Goal: Task Accomplishment & Management: Manage account settings

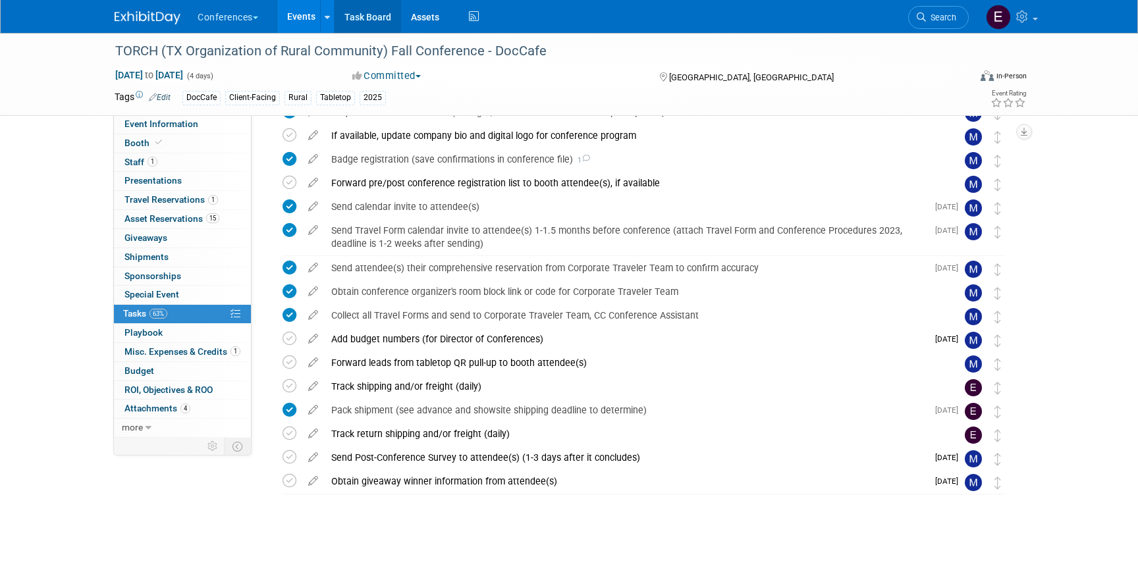
click at [374, 7] on link "Task Board" at bounding box center [368, 16] width 67 height 33
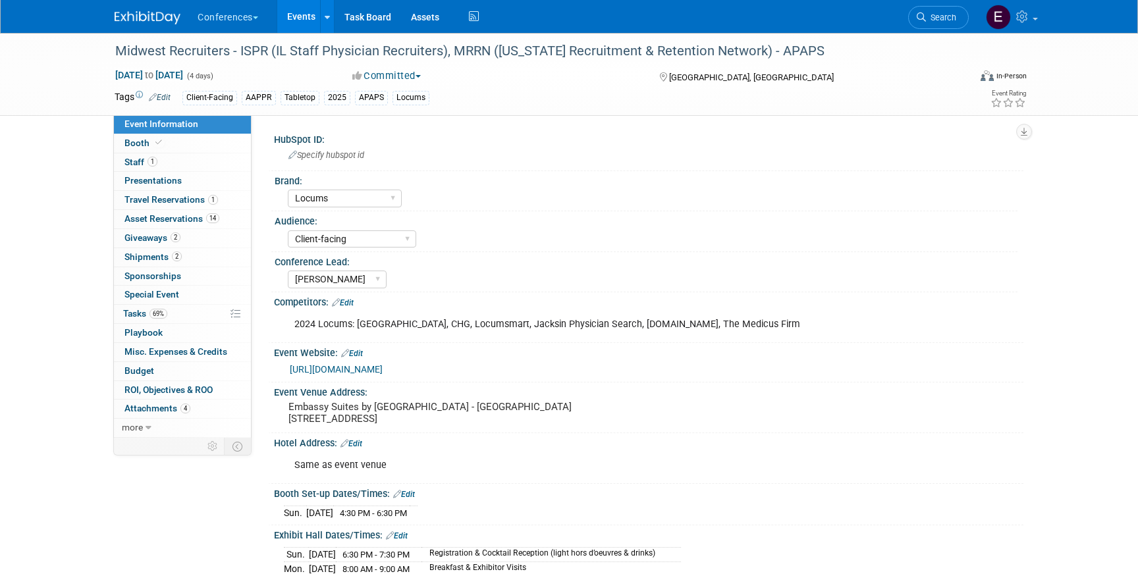
select select "Locums"
select select "Client-facing"
select select "[PERSON_NAME]"
click at [139, 260] on span "Shipments 2" at bounding box center [152, 257] width 57 height 11
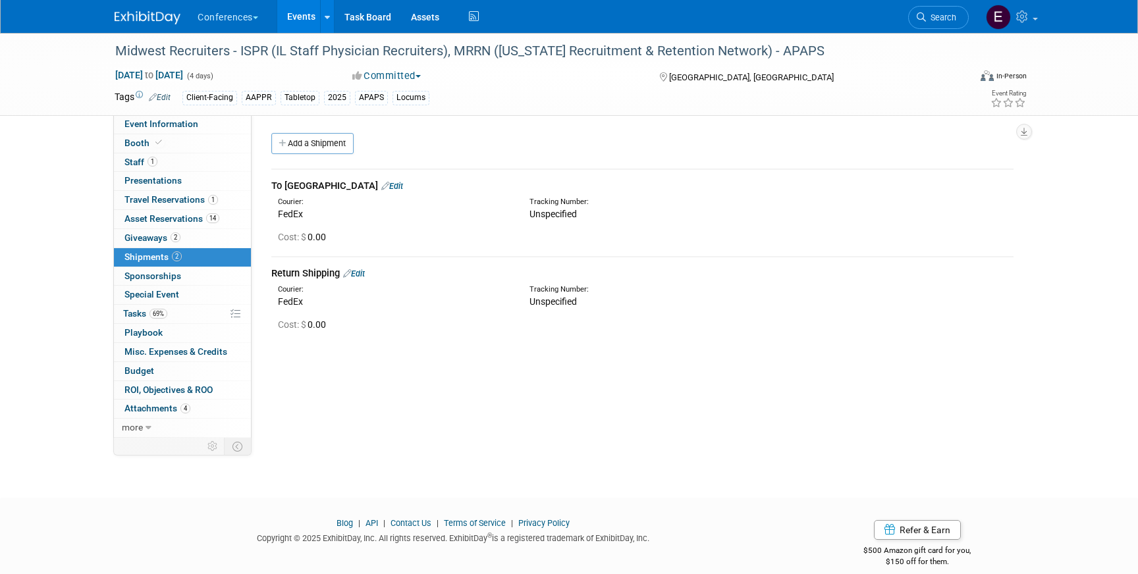
click at [381, 184] on link "Edit" at bounding box center [392, 186] width 22 height 10
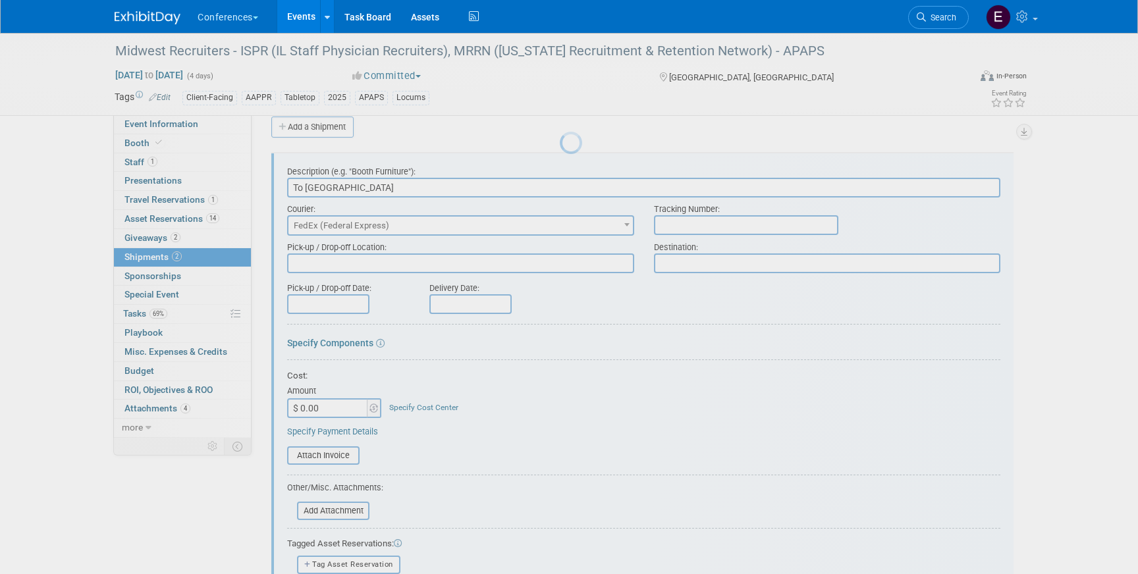
scroll to position [20, 0]
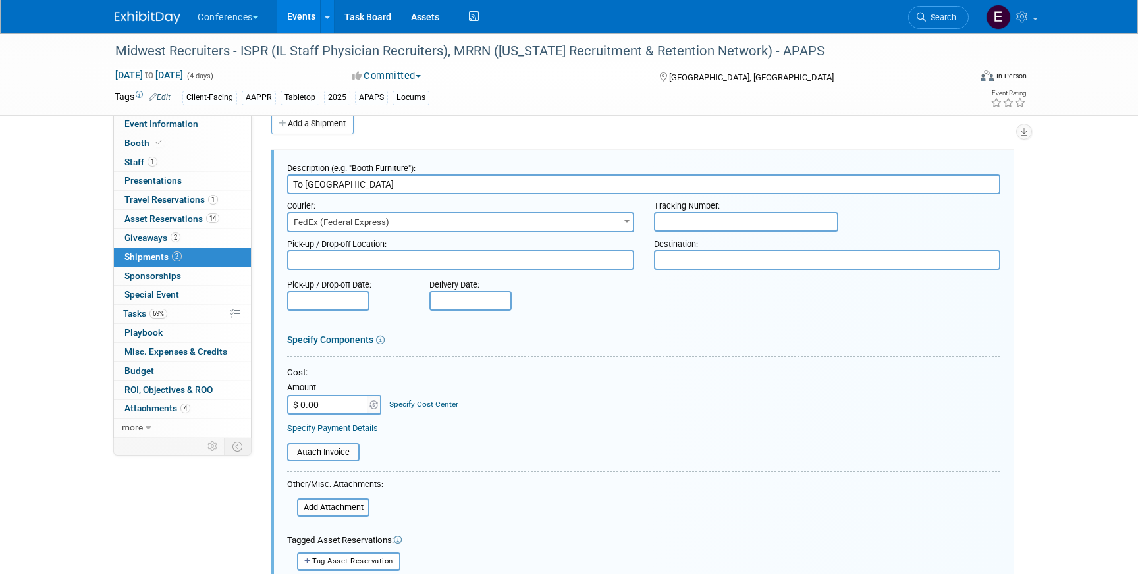
click at [671, 222] on input "text" at bounding box center [746, 222] width 184 height 20
paste input "884053758860"
type input "884053758860"
click at [346, 416] on div "Cost: Amount $ 0.00 Specify Cost Center Cost Center -- Not Specified -- Aya Edu…" at bounding box center [643, 400] width 713 height 67
click at [346, 413] on input "$ 0.00" at bounding box center [328, 405] width 82 height 20
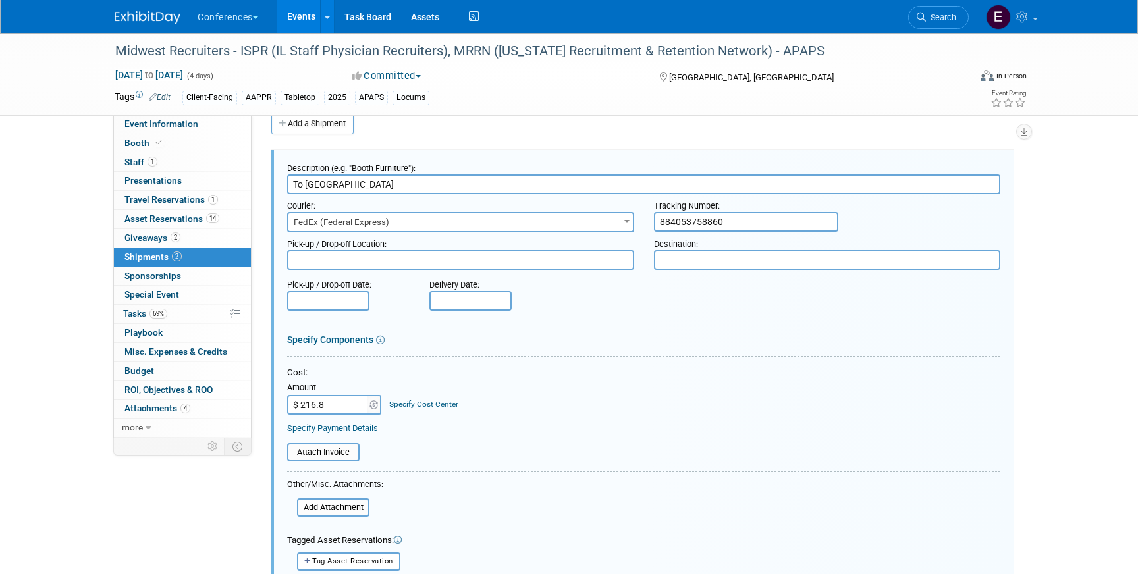
type input "$ 216.89"
click at [435, 406] on link "Specify Cost Center" at bounding box center [423, 404] width 69 height 9
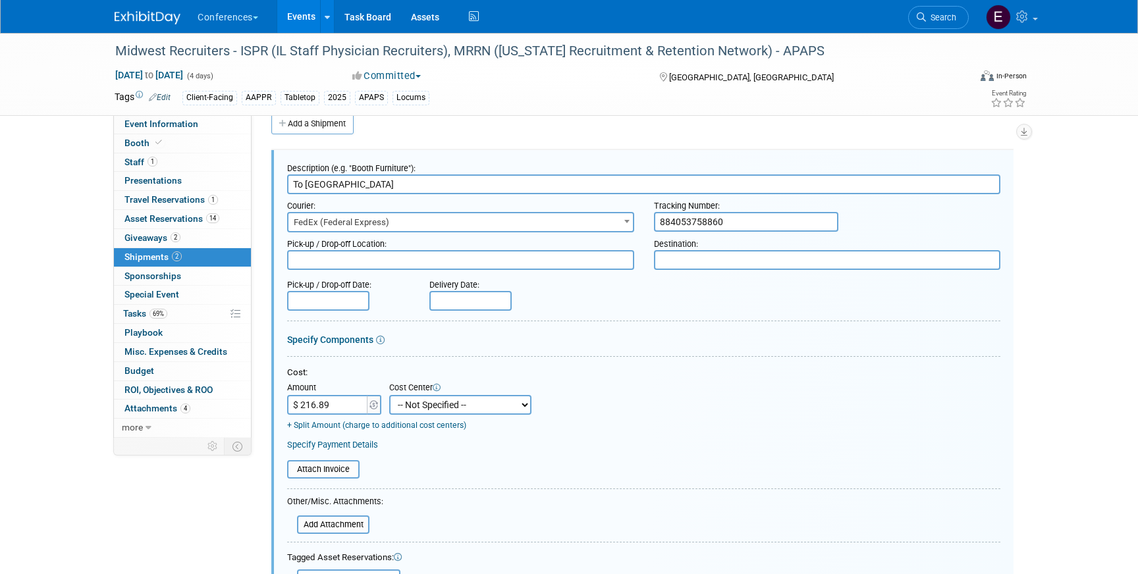
click at [434, 409] on select "-- Not Specified -- Aya Education Aya Healthcare Aya Locums Bespoke Corporate D…" at bounding box center [460, 405] width 142 height 20
select select "18965873"
click at [389, 395] on select "-- Not Specified -- Aya Education Aya Healthcare Aya Locums Bespoke Corporate D…" at bounding box center [460, 405] width 142 height 20
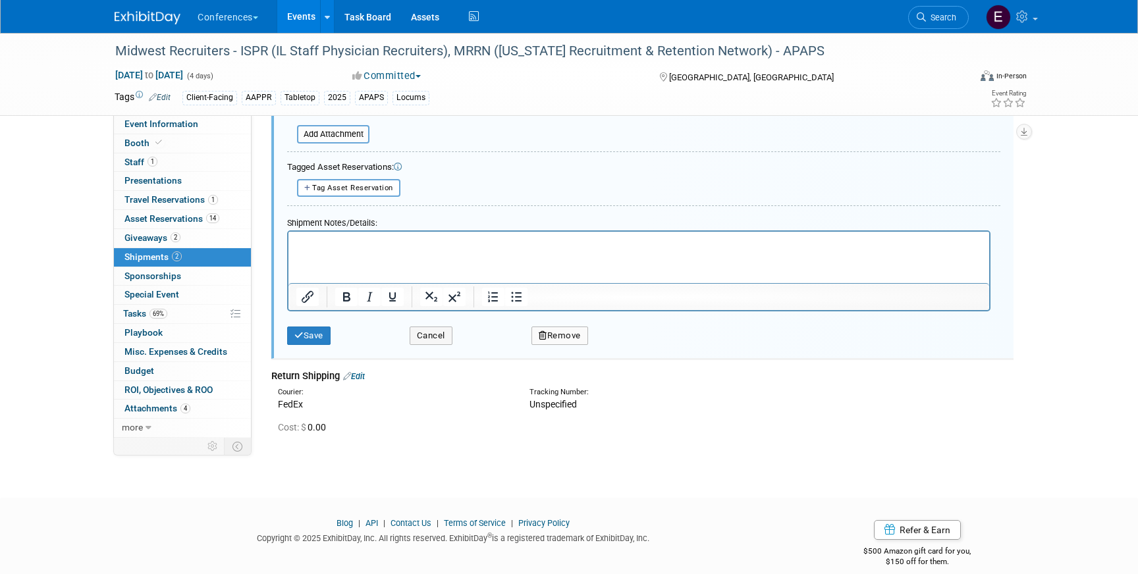
scroll to position [425, 0]
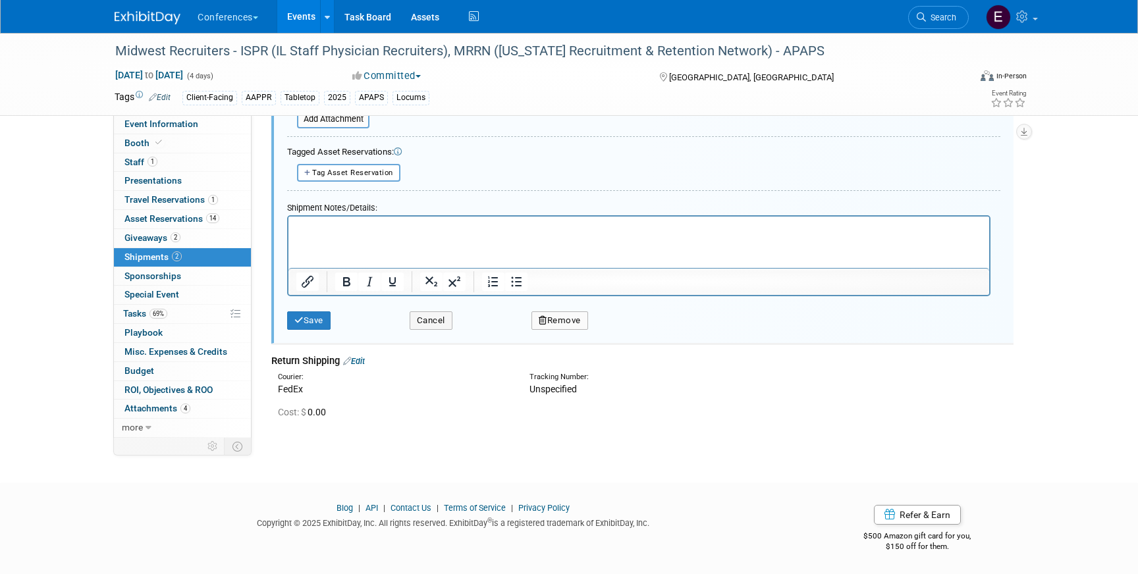
click at [305, 331] on div "Save Cancel Remove" at bounding box center [643, 316] width 713 height 40
click at [305, 319] on button "Save" at bounding box center [308, 321] width 43 height 18
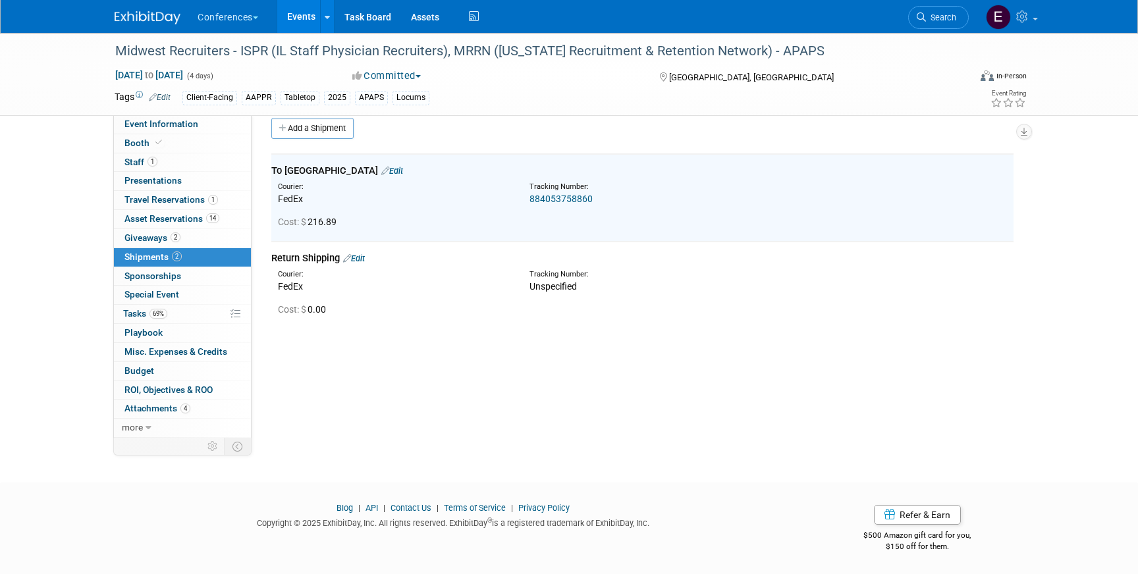
scroll to position [0, 0]
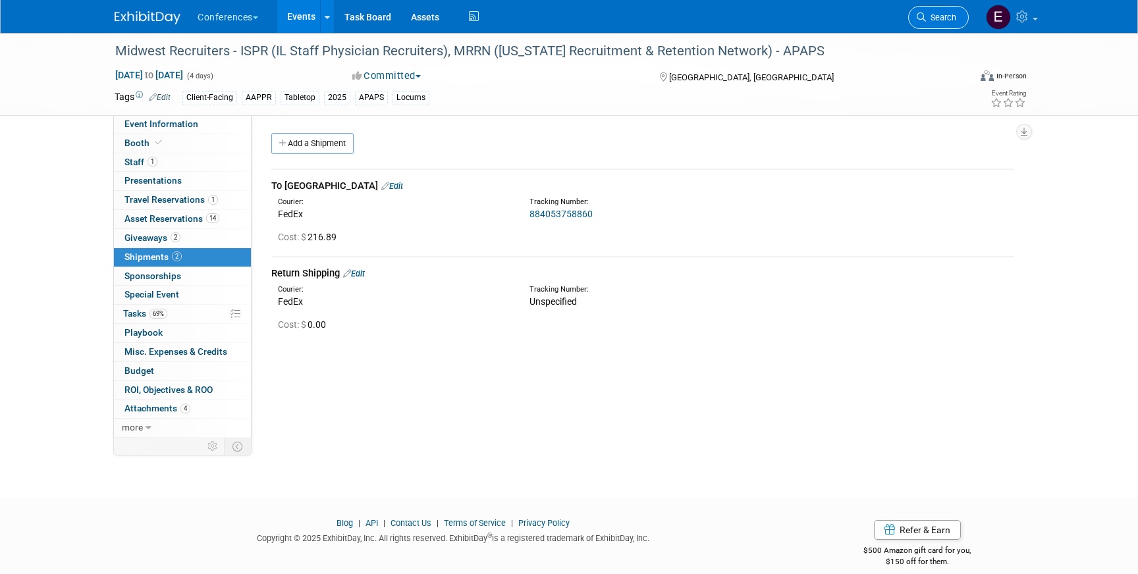
click at [946, 16] on span "Search" at bounding box center [941, 18] width 30 height 10
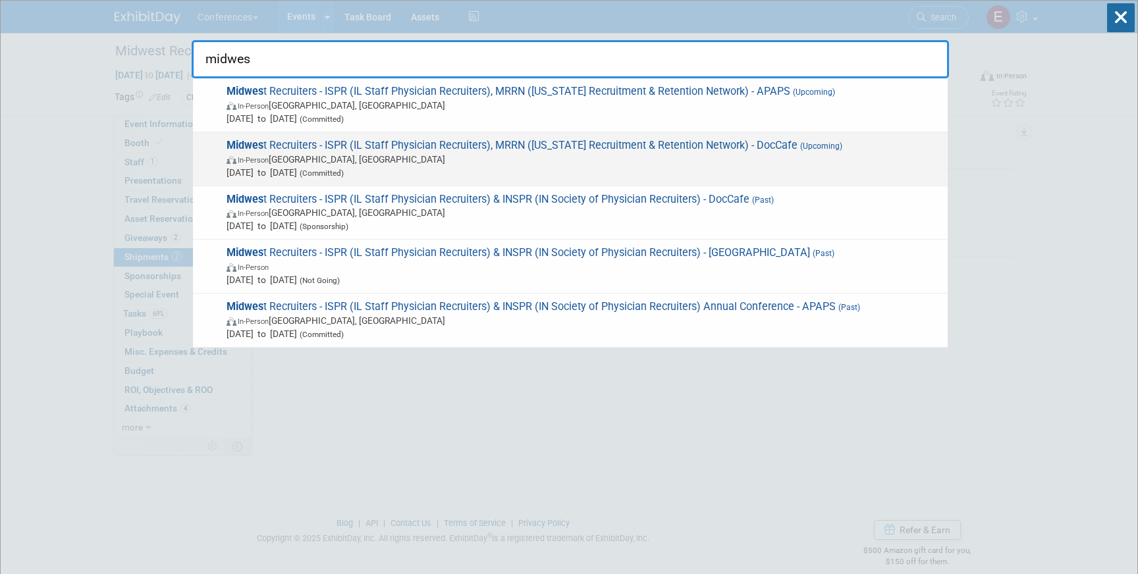
type input "midwes"
click at [730, 170] on span "Sep 7, 2025 to Sep 9, 2025 (Committed)" at bounding box center [584, 172] width 715 height 13
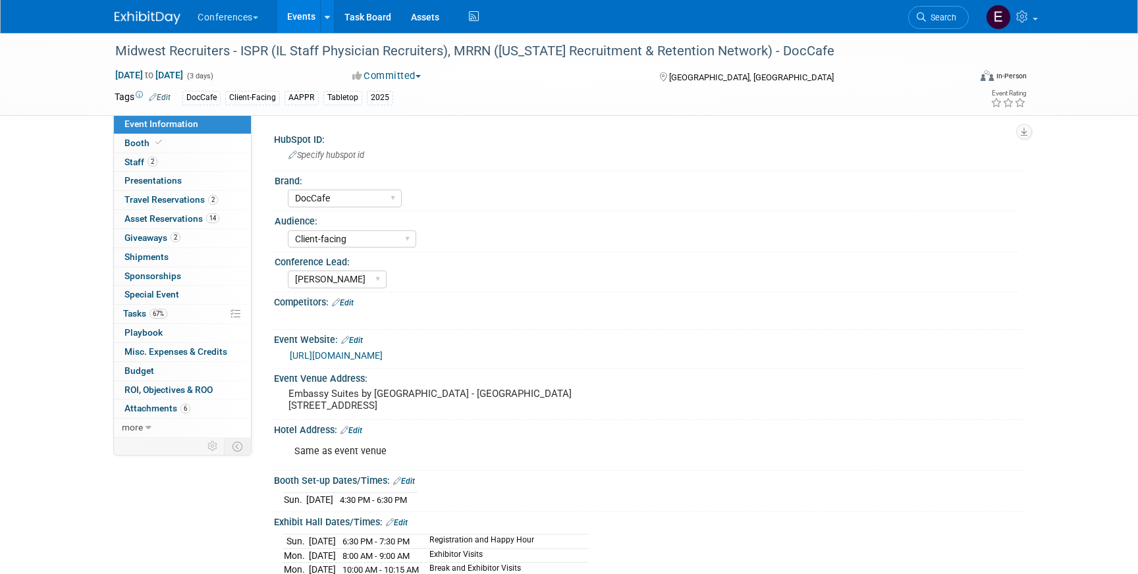
select select "DocCafe"
select select "Client-facing"
select select "[PERSON_NAME]"
click at [138, 256] on span "Shipments 0" at bounding box center [146, 257] width 44 height 11
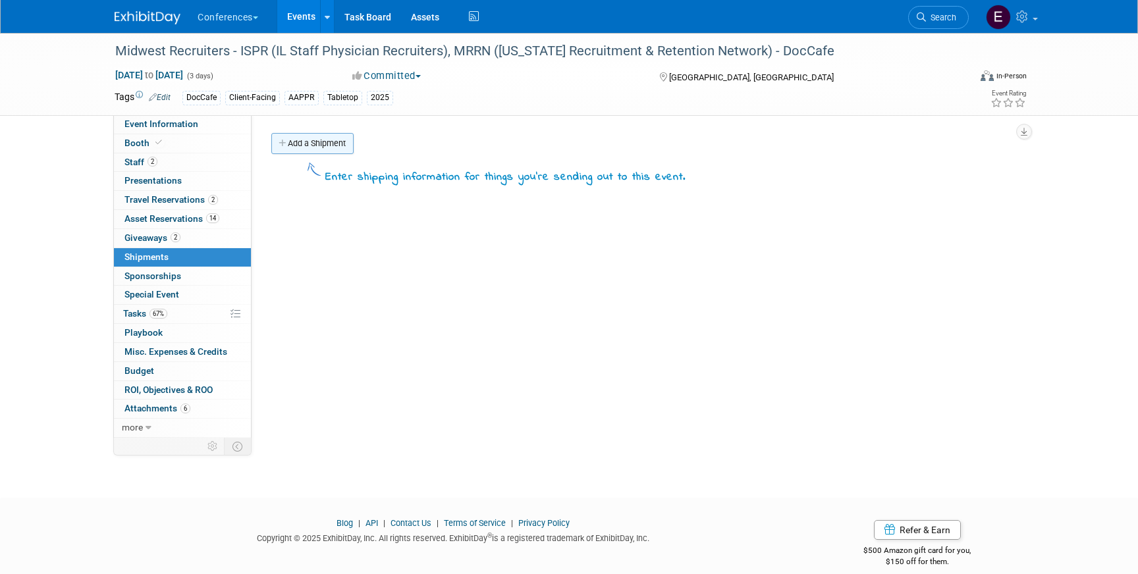
click at [288, 140] on link "Add a Shipment" at bounding box center [312, 143] width 82 height 21
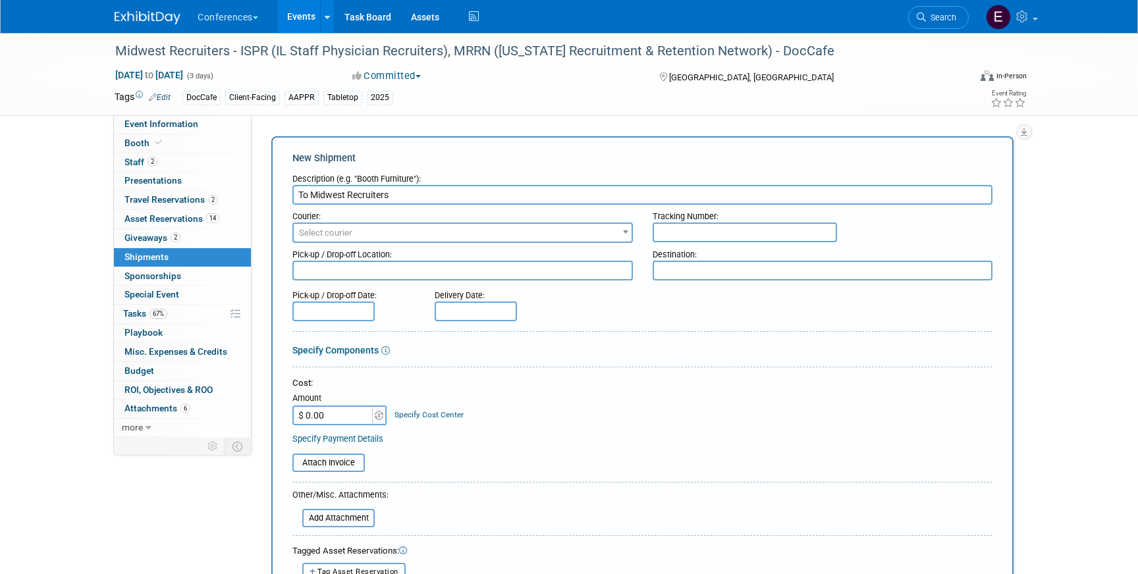
type input "To Midwest Recruiters"
click at [436, 239] on span "Select courier" at bounding box center [463, 233] width 338 height 18
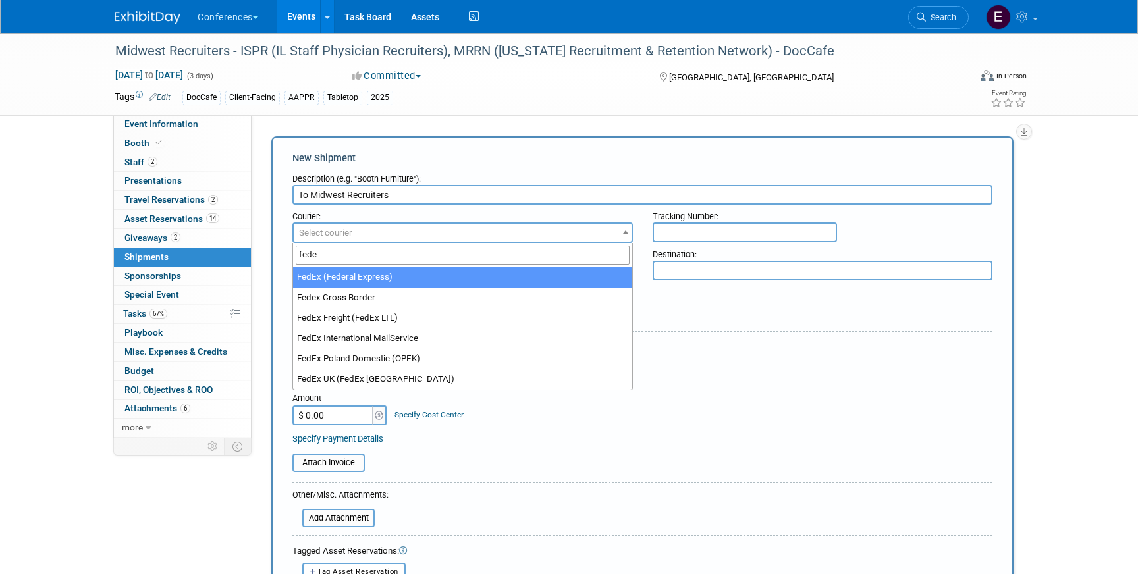
type input "fede"
select select "206"
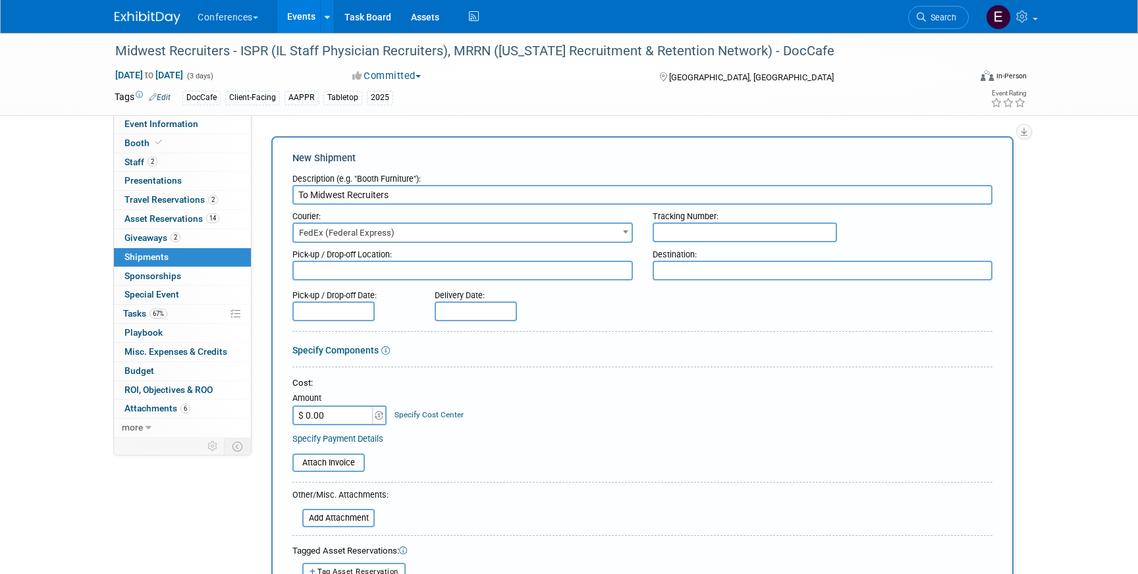
click at [680, 221] on div "Tracking Number:" at bounding box center [823, 214] width 341 height 18
click at [680, 231] on input "text" at bounding box center [745, 233] width 184 height 20
paste input "884053796563"
type input "884053796563"
click at [356, 420] on input "$ 0.00" at bounding box center [333, 416] width 82 height 20
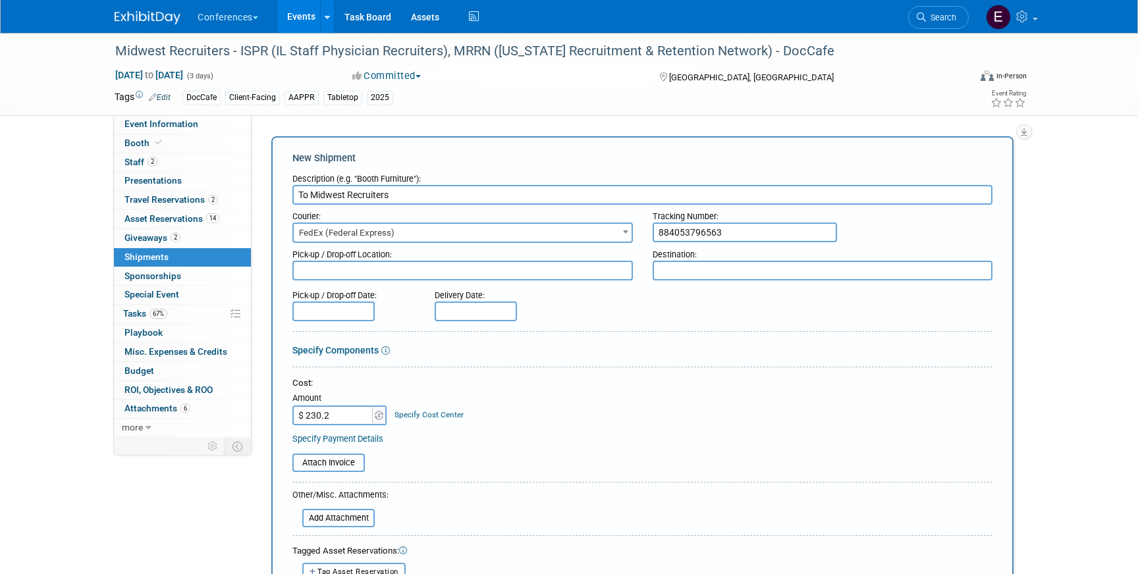
type input "$ 230.27"
click at [429, 420] on div "Specify Cost Center" at bounding box center [429, 408] width 69 height 24
click at [429, 413] on link "Specify Cost Center" at bounding box center [429, 414] width 69 height 9
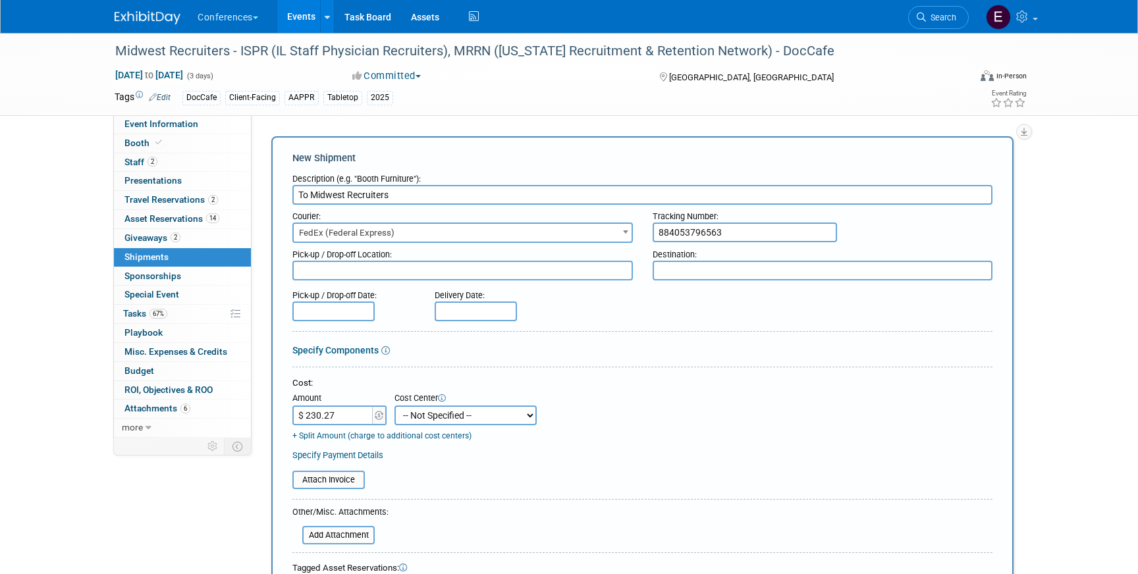
click at [427, 415] on select "-- Not Specified -- Aya Education Aya Healthcare Aya Locums Bespoke Corporate D…" at bounding box center [466, 416] width 142 height 20
select select "18965878"
click at [395, 406] on select "-- Not Specified -- Aya Education Aya Healthcare Aya Locums Bespoke Corporate D…" at bounding box center [466, 416] width 142 height 20
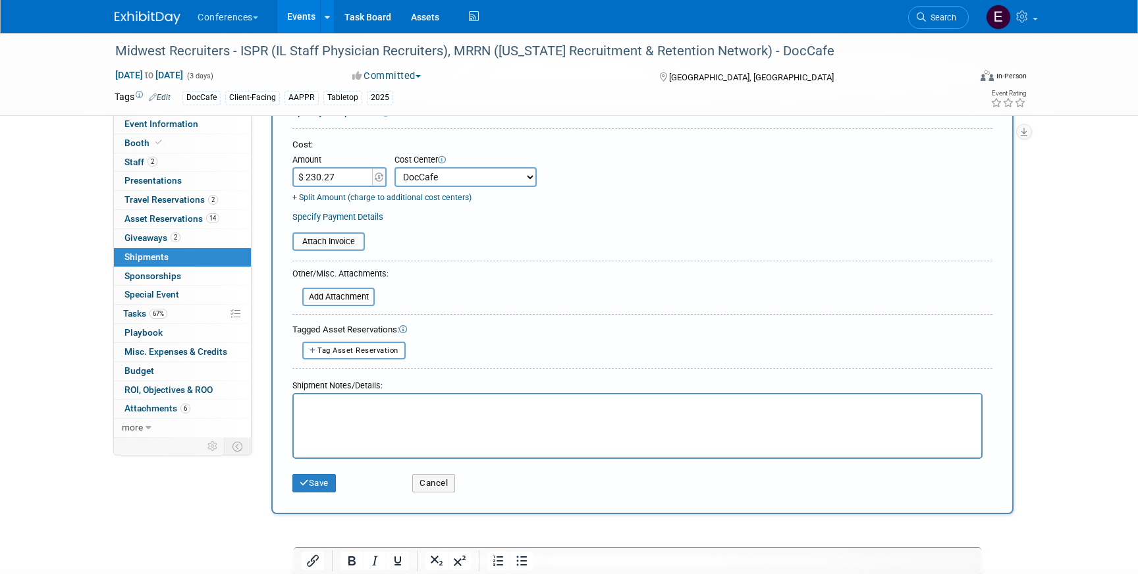
scroll to position [242, 0]
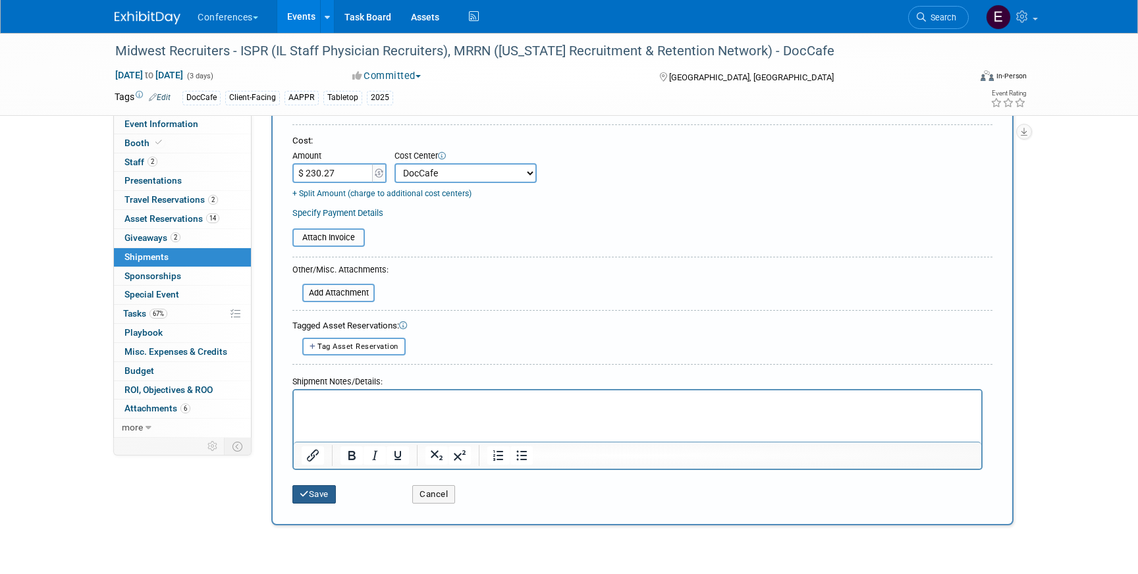
click at [319, 499] on button "Save" at bounding box center [313, 494] width 43 height 18
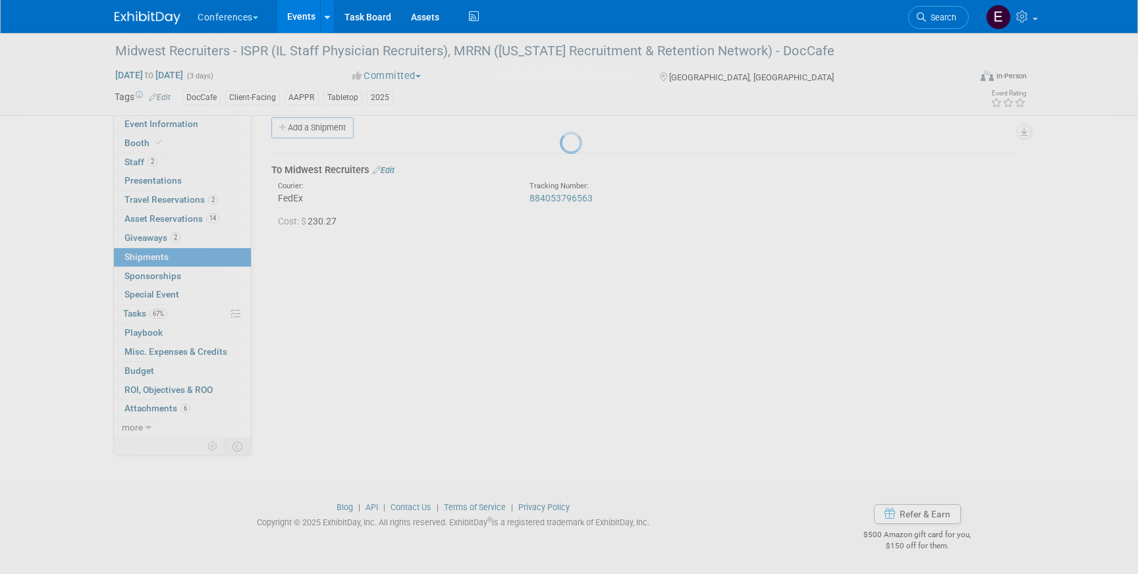
scroll to position [15, 0]
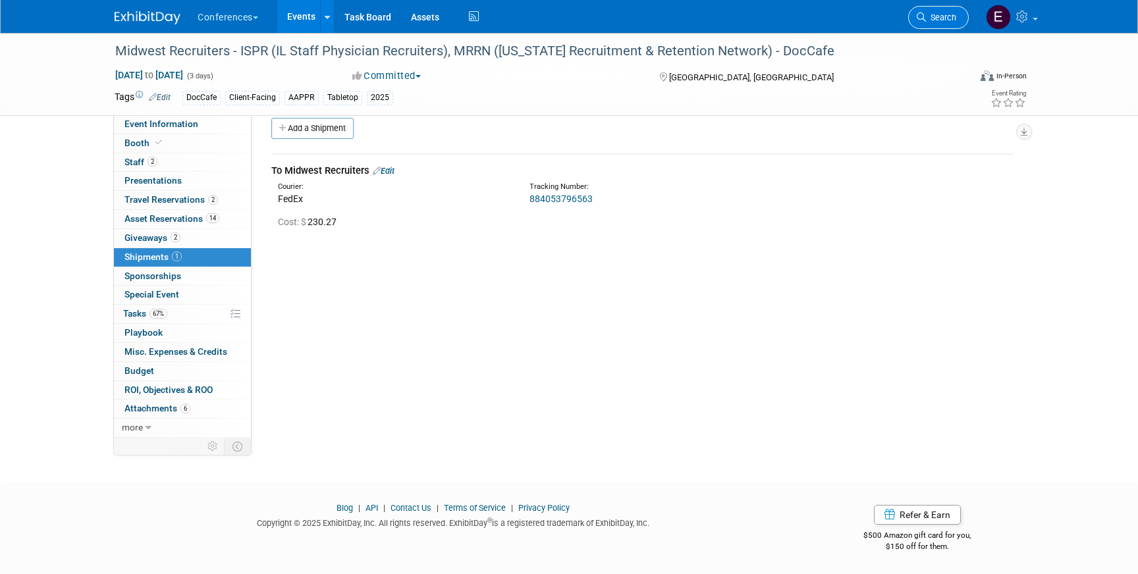
click at [950, 23] on link "Search" at bounding box center [938, 17] width 61 height 23
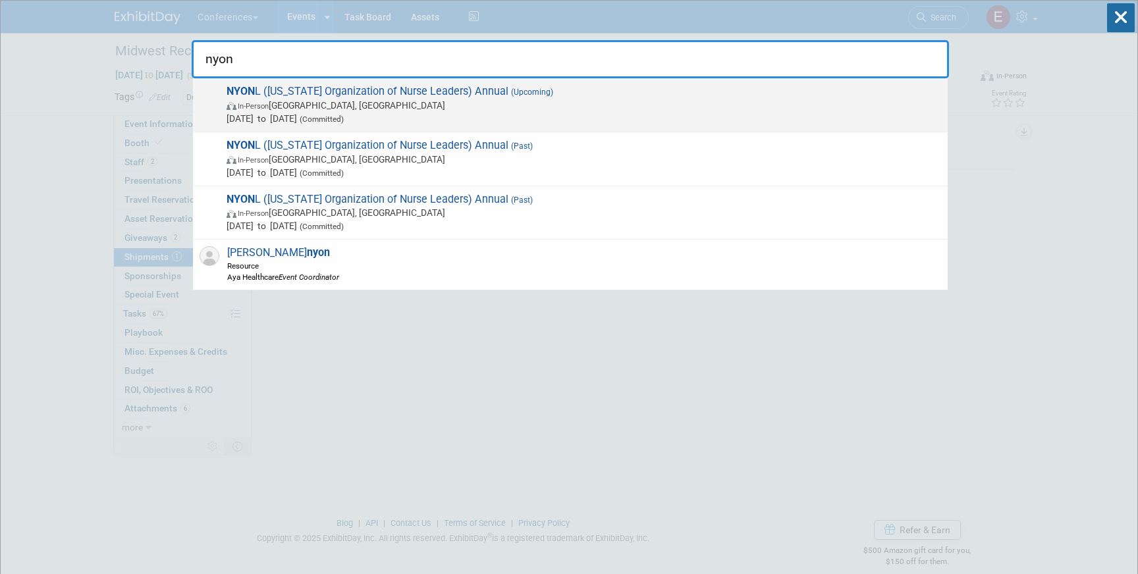
type input "nyon"
click at [553, 115] on span "Sep 7, 2025 to Sep 9, 2025 (Committed)" at bounding box center [584, 118] width 715 height 13
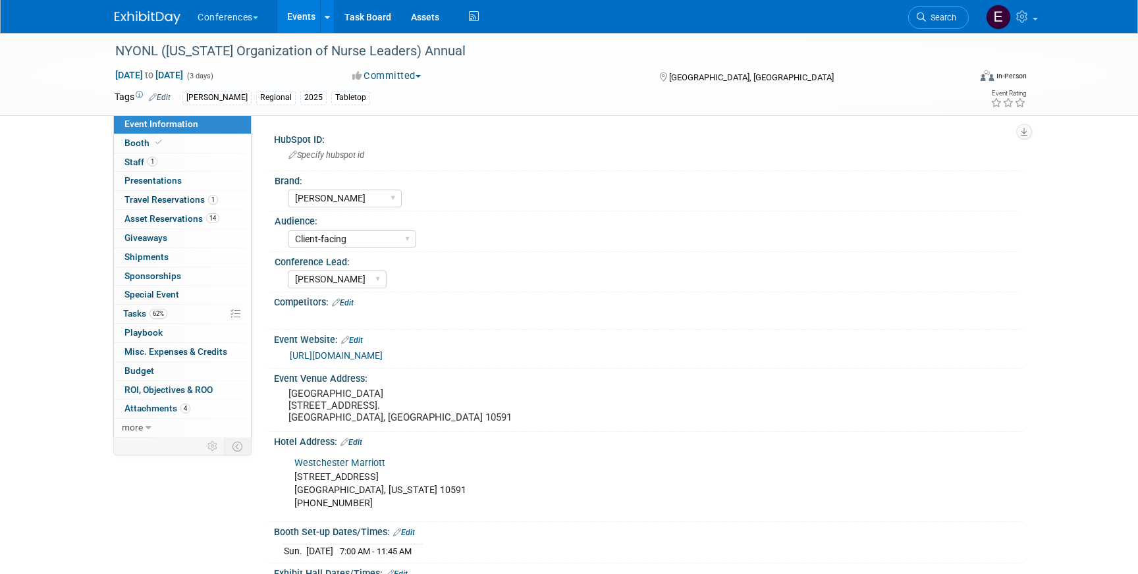
select select "[PERSON_NAME]"
select select "Client-facing"
select select "[PERSON_NAME]"
click at [157, 255] on span "Shipments 0" at bounding box center [146, 257] width 44 height 11
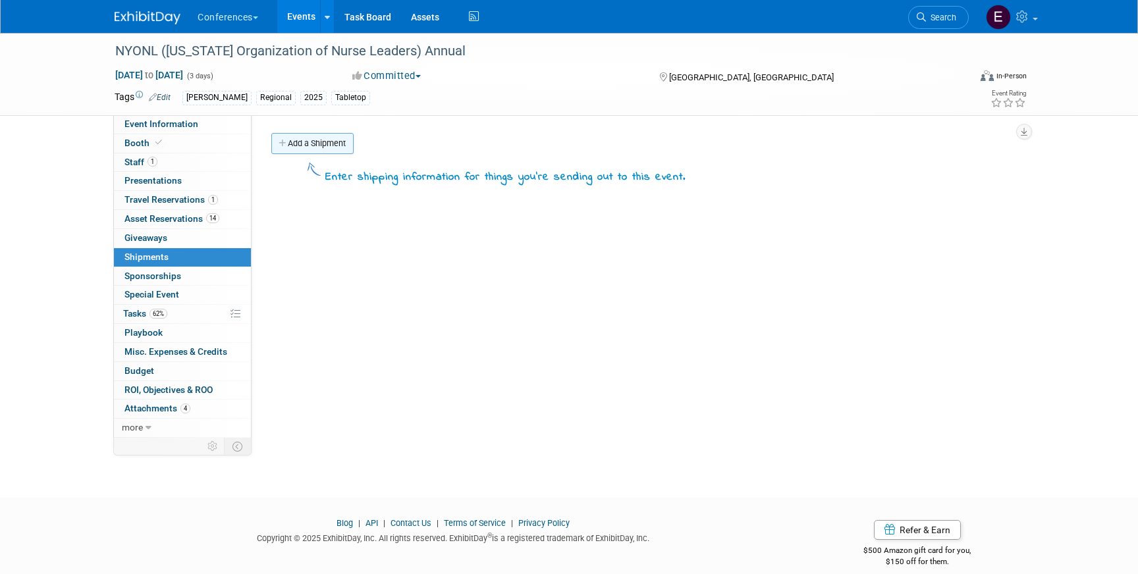
click at [313, 144] on link "Add a Shipment" at bounding box center [312, 143] width 82 height 21
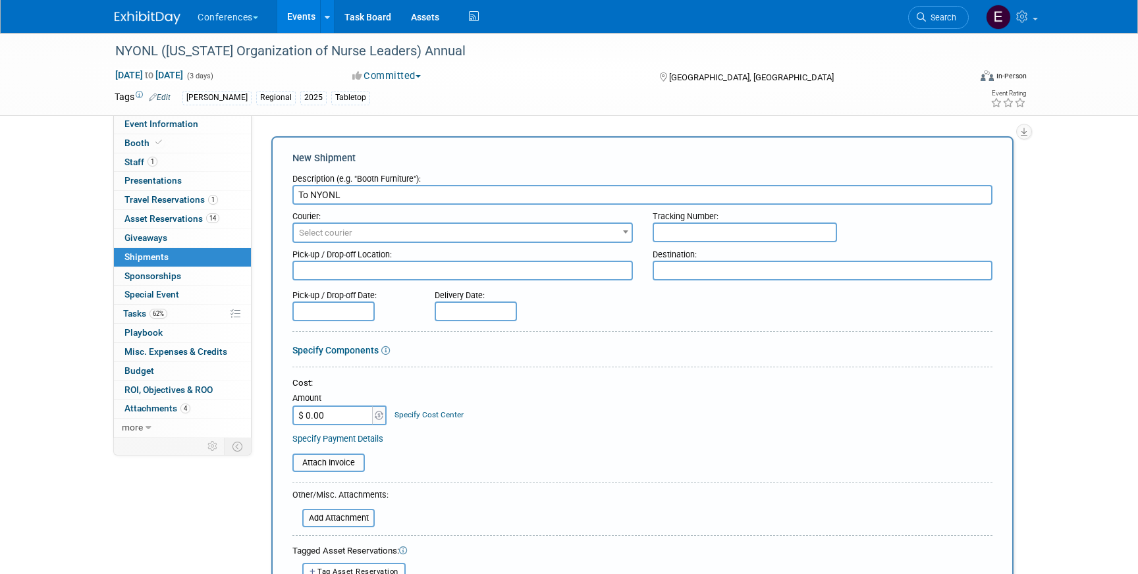
type input "To NYONL"
click at [350, 227] on span "Select courier" at bounding box center [463, 233] width 338 height 18
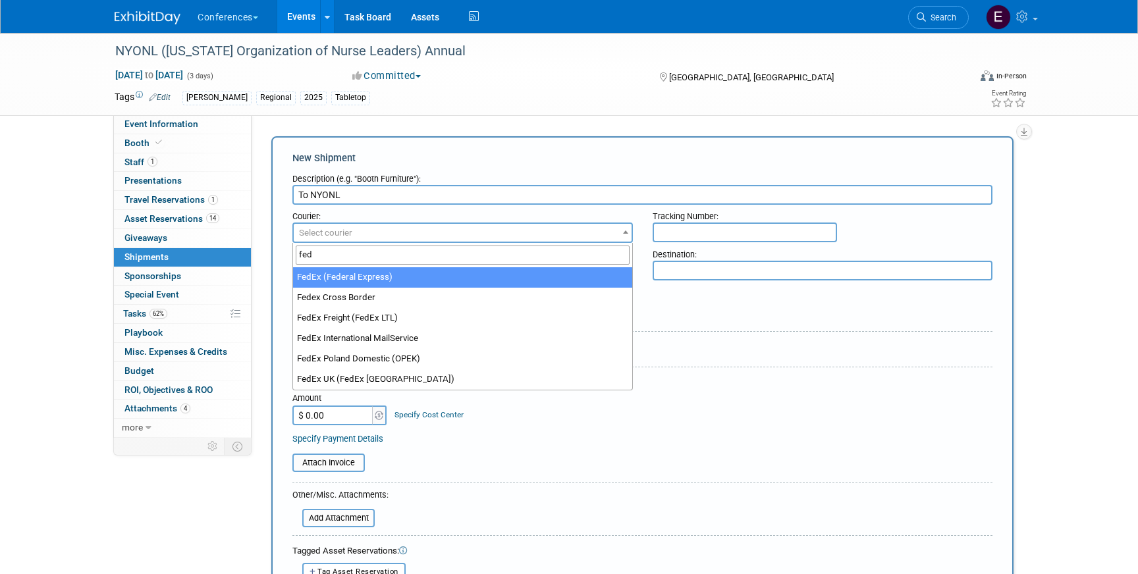
type input "fed"
select select "206"
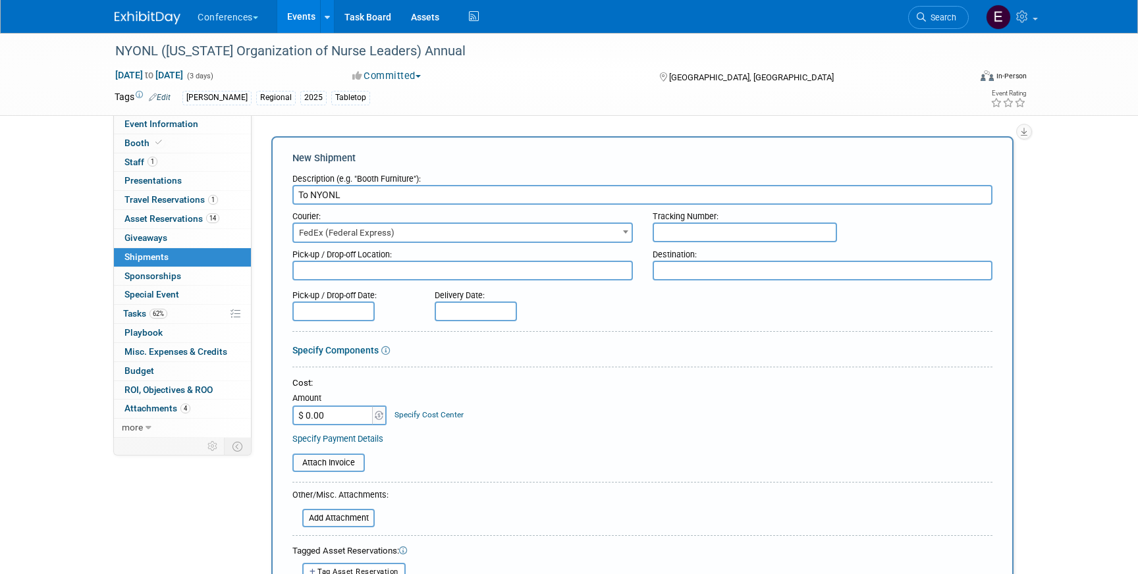
click at [730, 237] on input "text" at bounding box center [745, 233] width 184 height 20
paste input "884053836939"
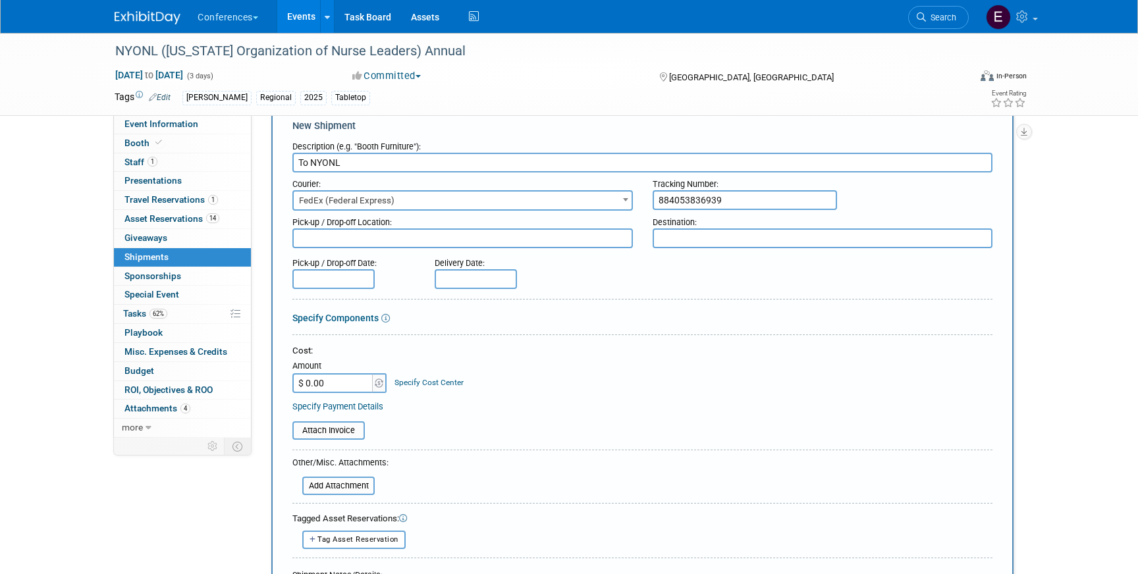
scroll to position [33, 0]
type input "884053836939"
click at [337, 377] on input "$ 0.00" at bounding box center [333, 383] width 82 height 20
type input "$ 214.28"
click at [417, 381] on link "Specify Cost Center" at bounding box center [429, 381] width 69 height 9
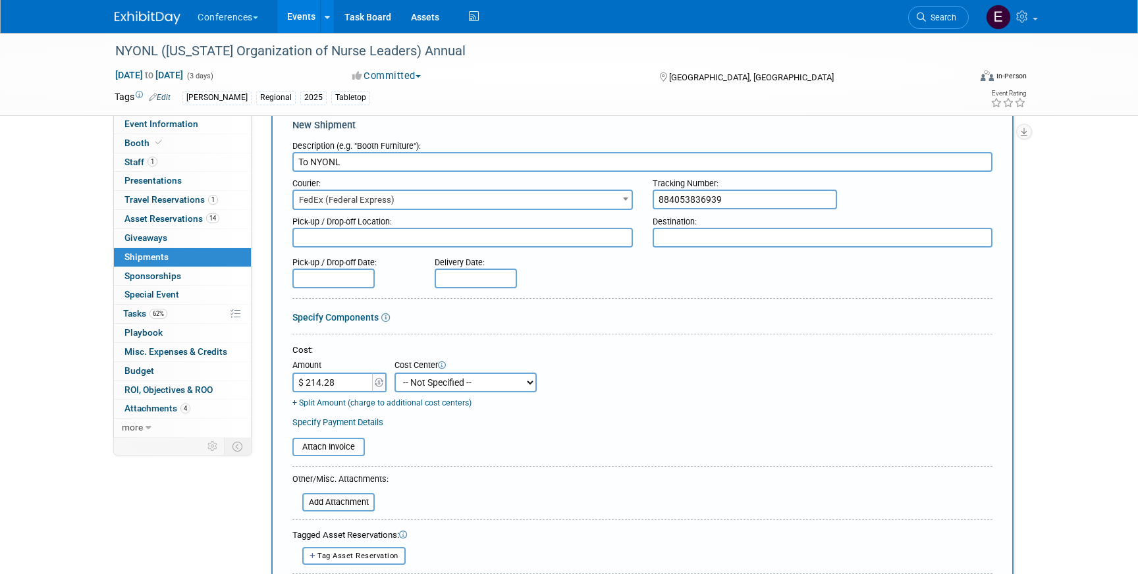
click at [427, 383] on select "-- Not Specified -- Aya Education Aya Healthcare Aya Locums Bespoke Corporate D…" at bounding box center [466, 383] width 142 height 20
click at [395, 373] on select "-- Not Specified -- Aya Education Aya Healthcare Aya Locums Bespoke Corporate D…" at bounding box center [466, 383] width 142 height 20
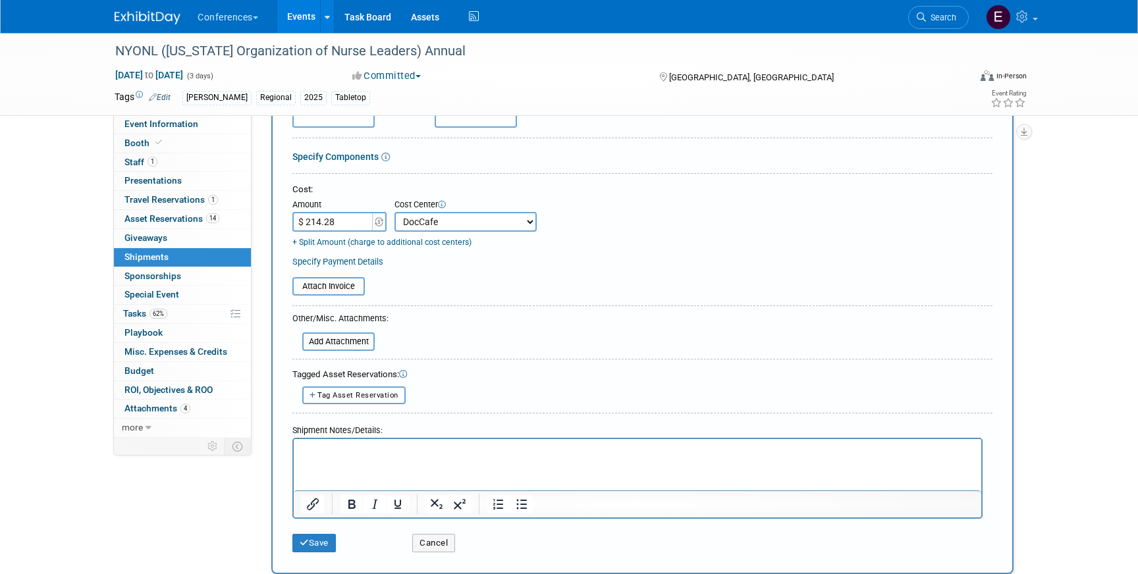
scroll to position [178, 0]
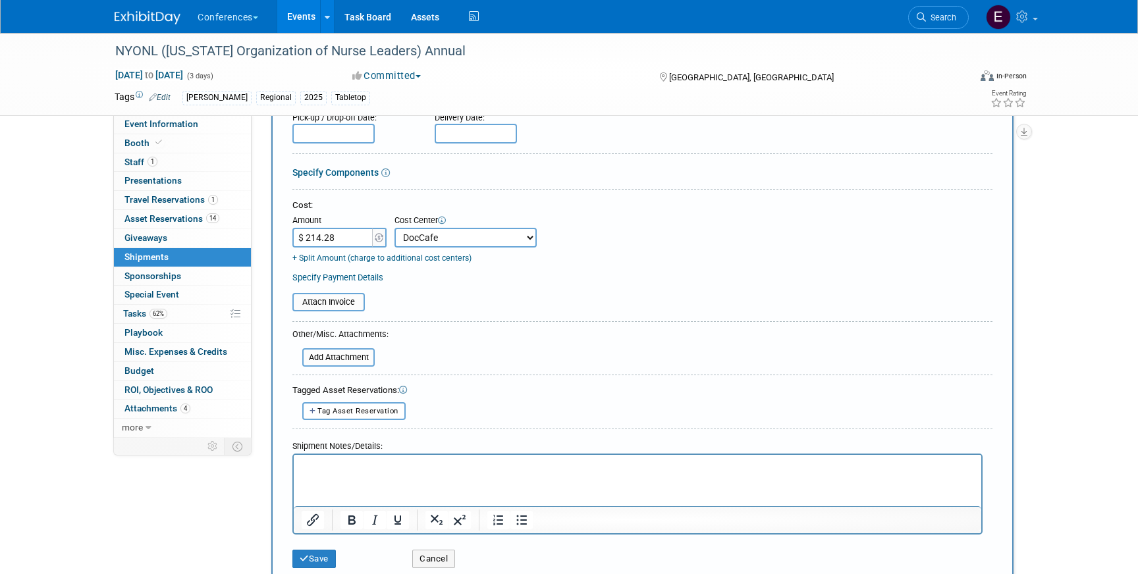
click at [413, 235] on select "-- Not Specified -- Aya Education Aya Healthcare Aya Locums Bespoke Corporate D…" at bounding box center [466, 238] width 142 height 20
select select "18965872"
click at [395, 228] on select "-- Not Specified -- Aya Education Aya Healthcare Aya Locums Bespoke Corporate D…" at bounding box center [466, 238] width 142 height 20
click at [313, 558] on button "Save" at bounding box center [313, 559] width 43 height 18
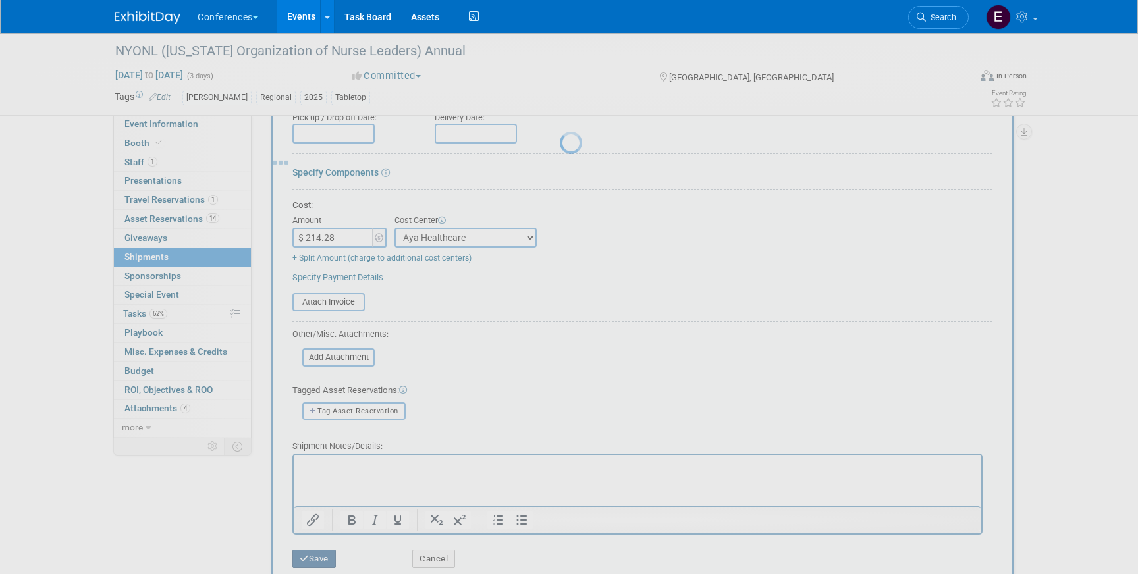
scroll to position [15, 0]
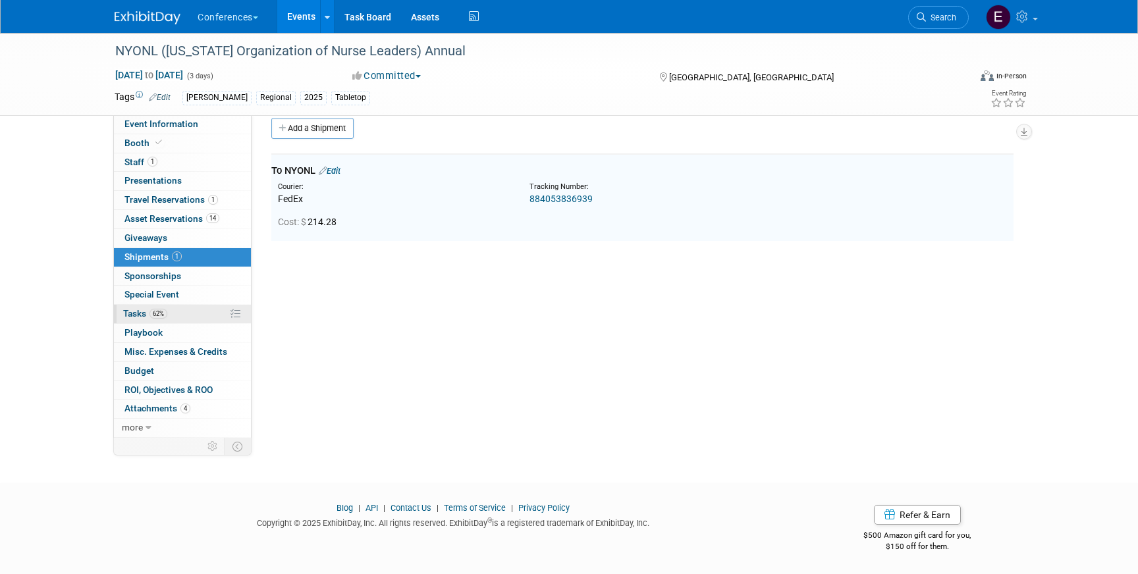
click at [181, 310] on link "62% Tasks 62%" at bounding box center [182, 314] width 137 height 18
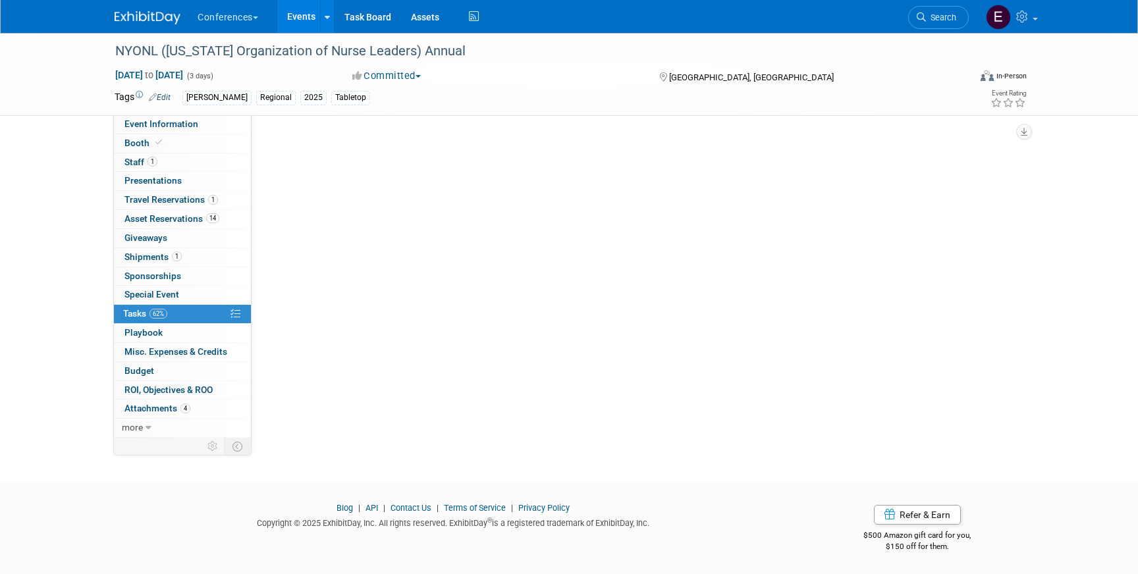
scroll to position [0, 0]
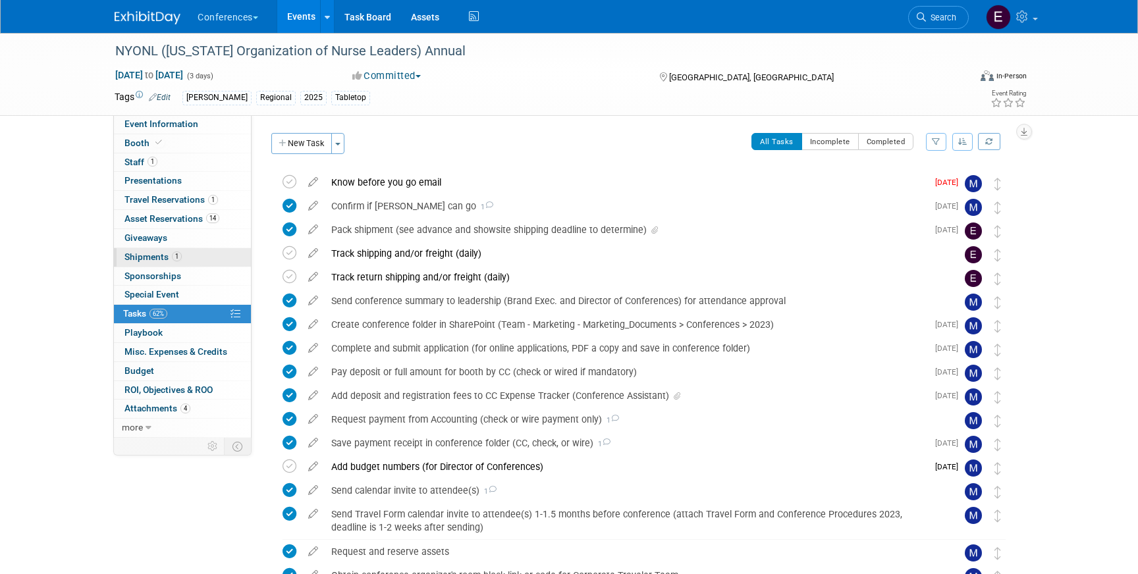
click at [204, 263] on link "1 Shipments 1" at bounding box center [182, 257] width 137 height 18
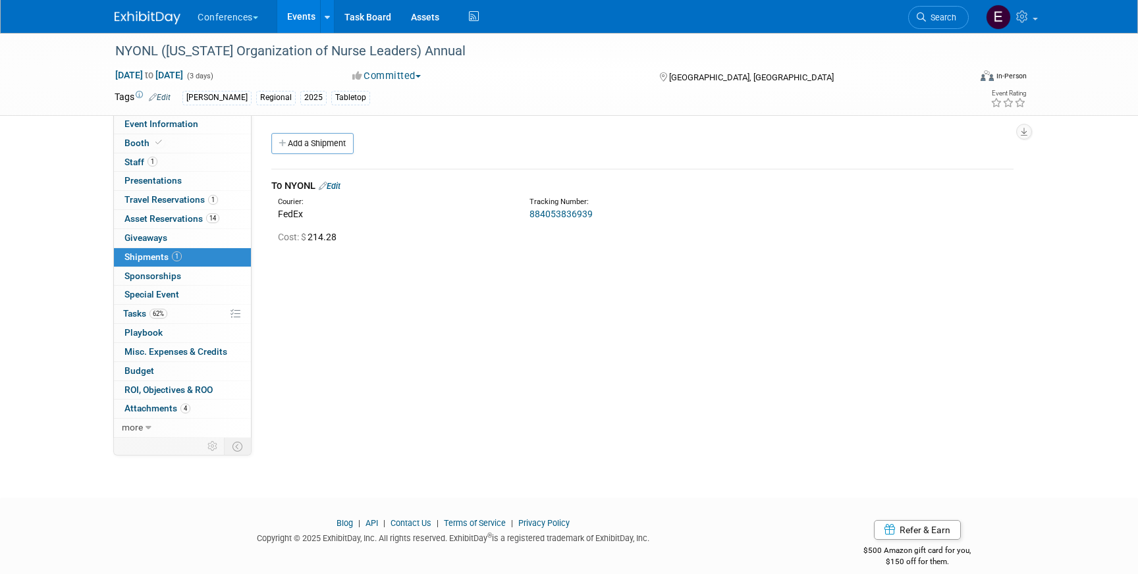
click at [540, 215] on link "884053836939" at bounding box center [561, 214] width 63 height 11
click at [180, 307] on link "62% Tasks 62%" at bounding box center [182, 314] width 137 height 18
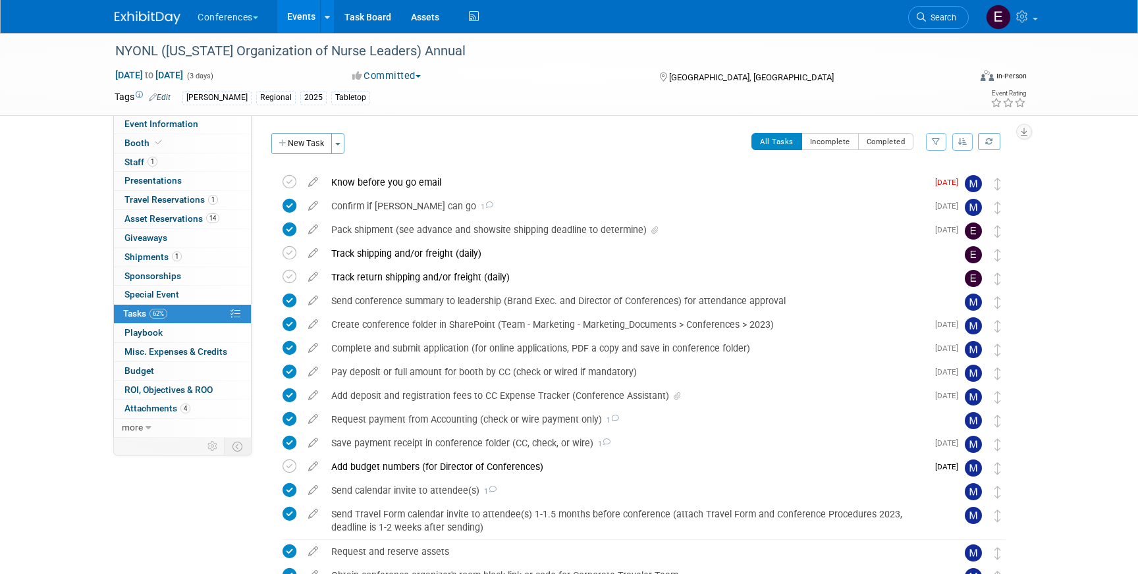
scroll to position [81, 0]
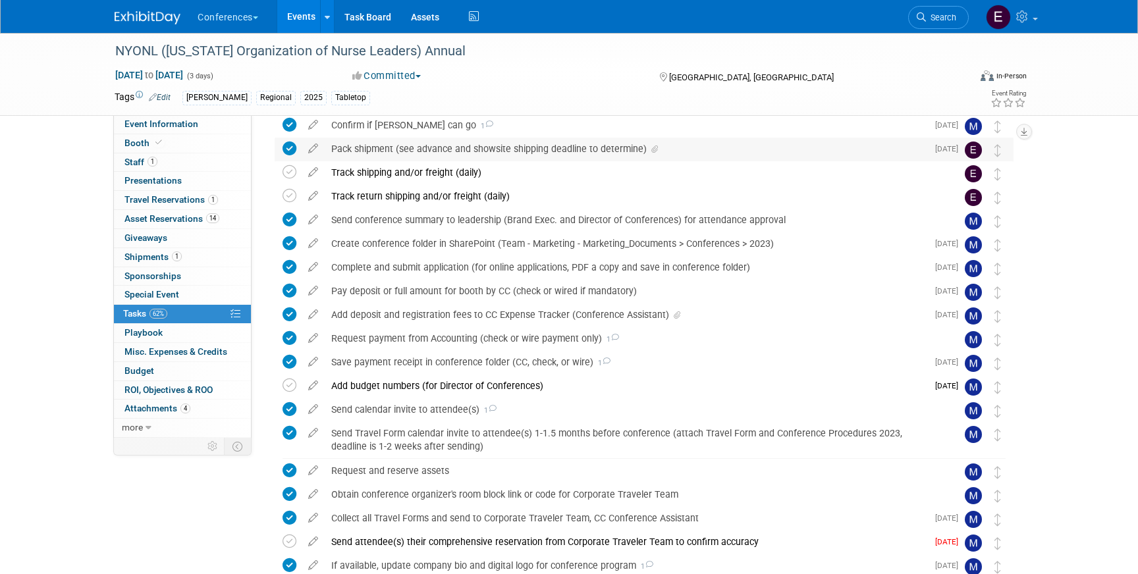
click at [396, 147] on div "Pack shipment (see advance and showsite shipping deadline to determine)" at bounding box center [626, 149] width 603 height 22
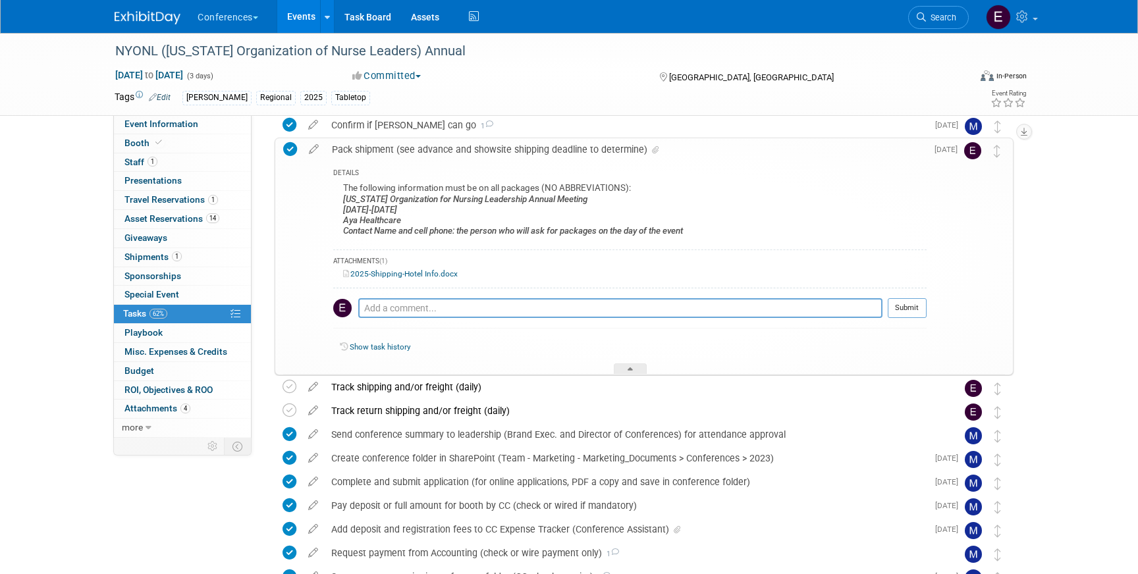
click at [433, 268] on div "2025-Shipping-Hotel Info.docx" at bounding box center [629, 274] width 593 height 13
click at [433, 273] on link "2025-Shipping-Hotel Info.docx" at bounding box center [400, 273] width 115 height 9
click at [368, 19] on link "Task Board" at bounding box center [368, 16] width 67 height 33
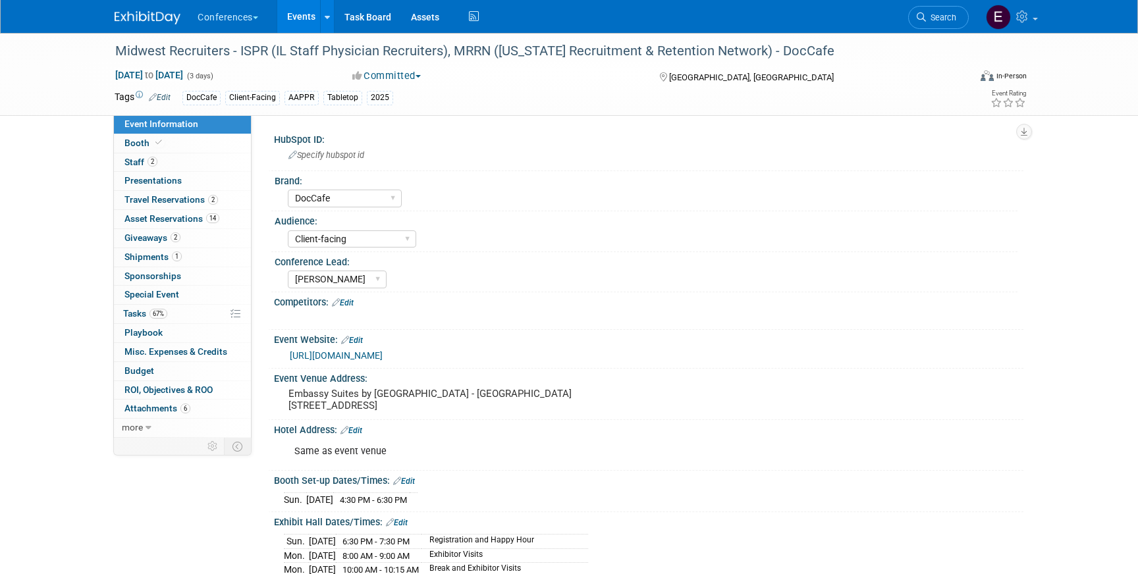
select select "DocCafe"
select select "Client-facing"
select select "[PERSON_NAME]"
click at [139, 239] on span "Giveaways 2" at bounding box center [152, 237] width 56 height 11
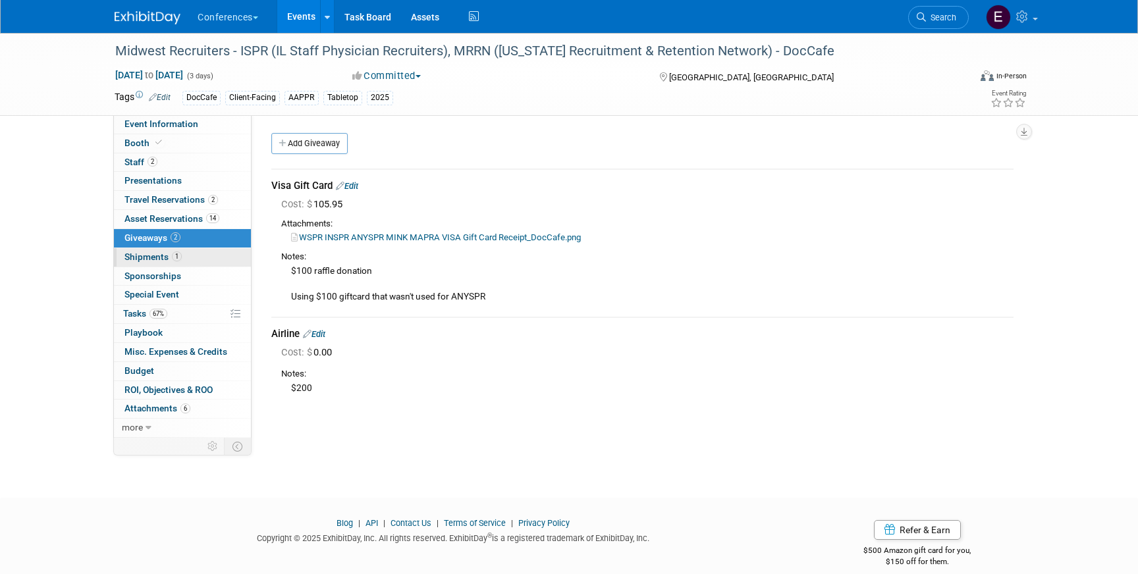
click at [140, 253] on span "Shipments 1" at bounding box center [152, 257] width 57 height 11
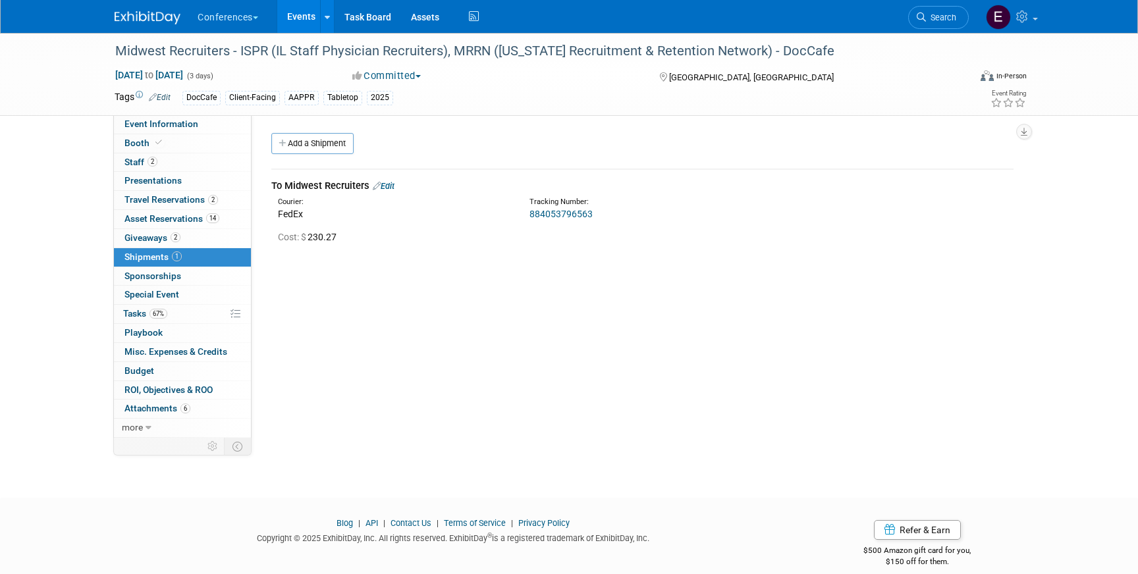
click at [545, 213] on link "884053796563" at bounding box center [561, 214] width 63 height 11
click at [173, 305] on link "67% Tasks 67%" at bounding box center [182, 314] width 137 height 18
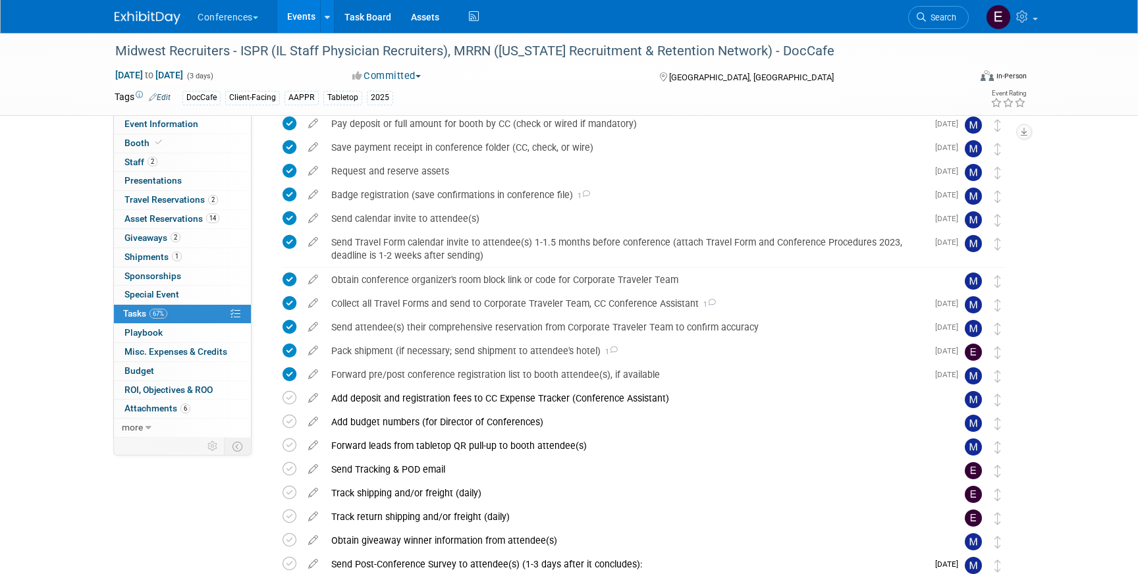
scroll to position [204, 0]
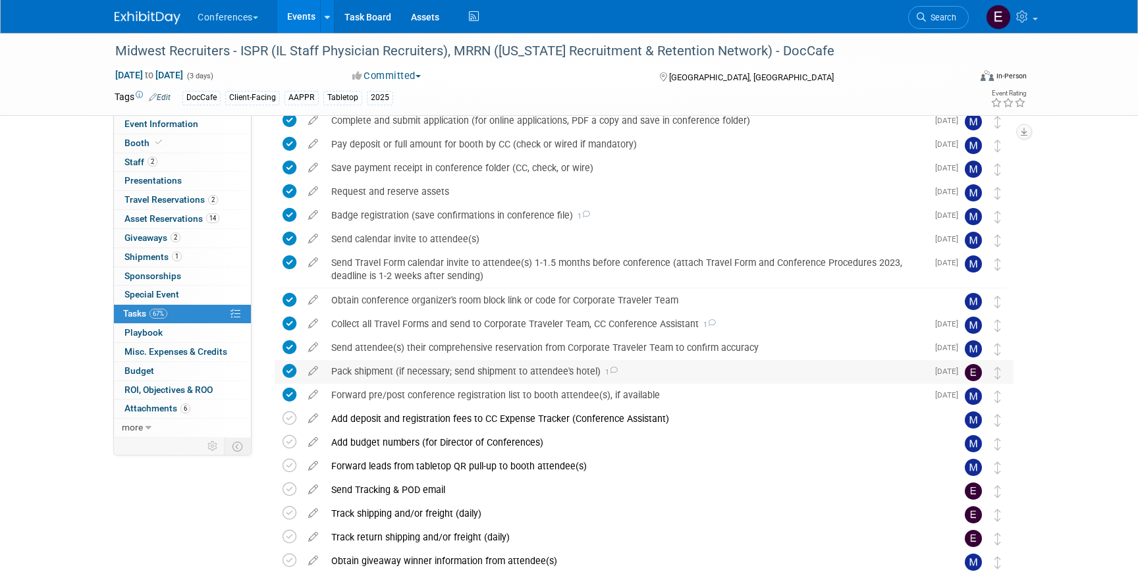
click at [393, 368] on div "Pack shipment (if necessary; send shipment to attendee's hotel) 1" at bounding box center [626, 371] width 603 height 22
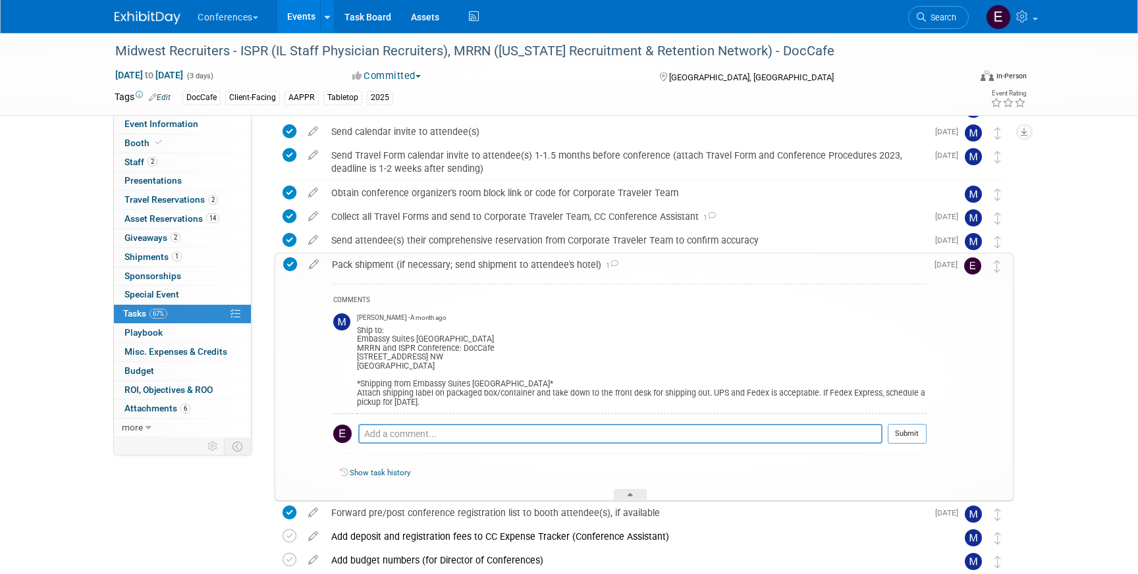
scroll to position [317, 0]
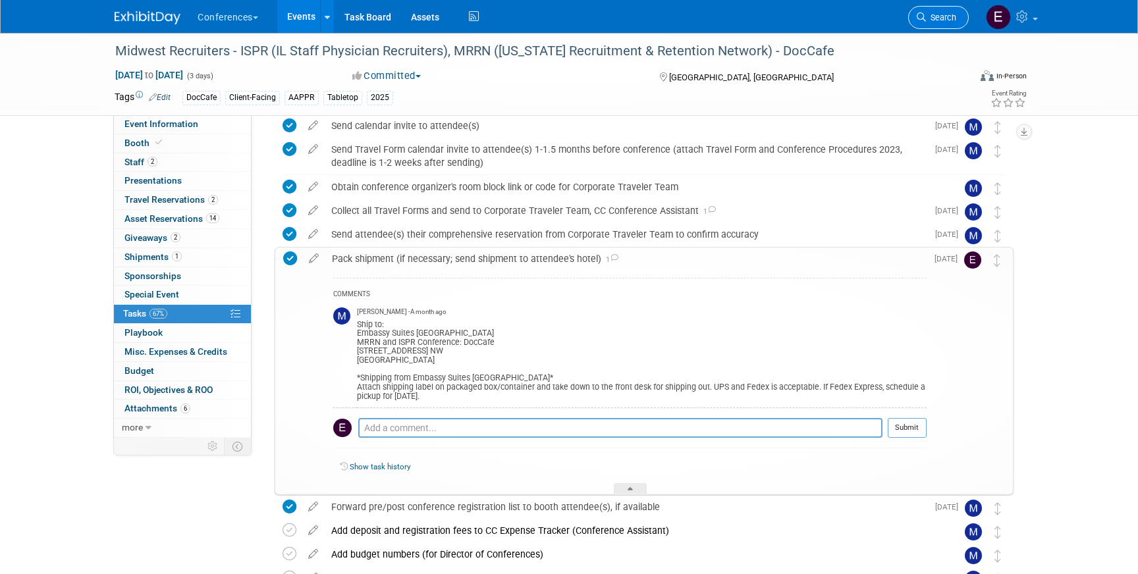
click at [948, 24] on link "Search" at bounding box center [938, 17] width 61 height 23
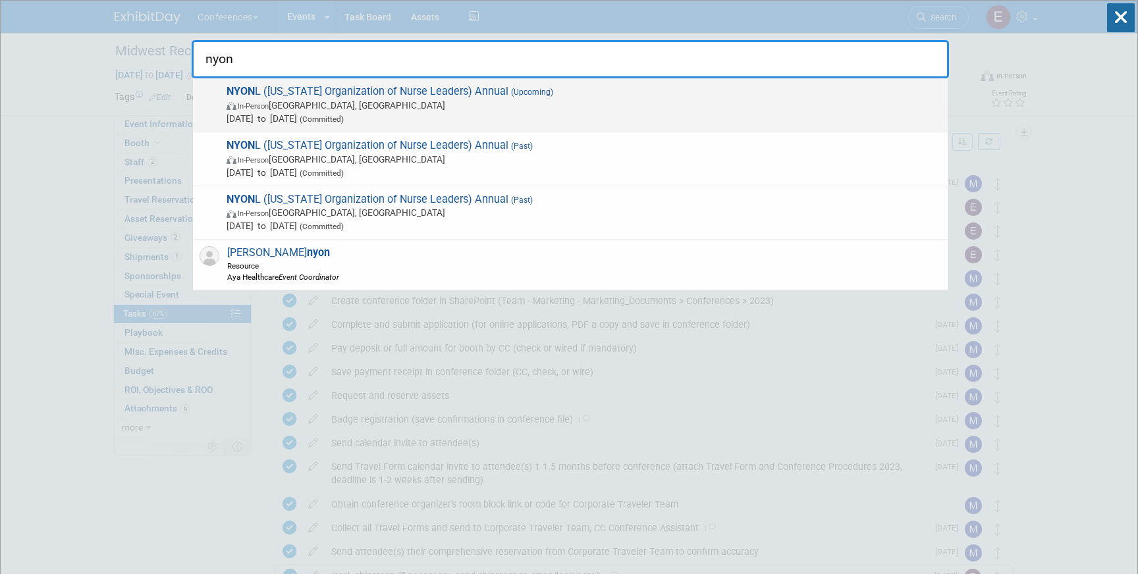
type input "nyon"
click at [486, 107] on span "In-Person [GEOGRAPHIC_DATA], [GEOGRAPHIC_DATA]" at bounding box center [584, 105] width 715 height 13
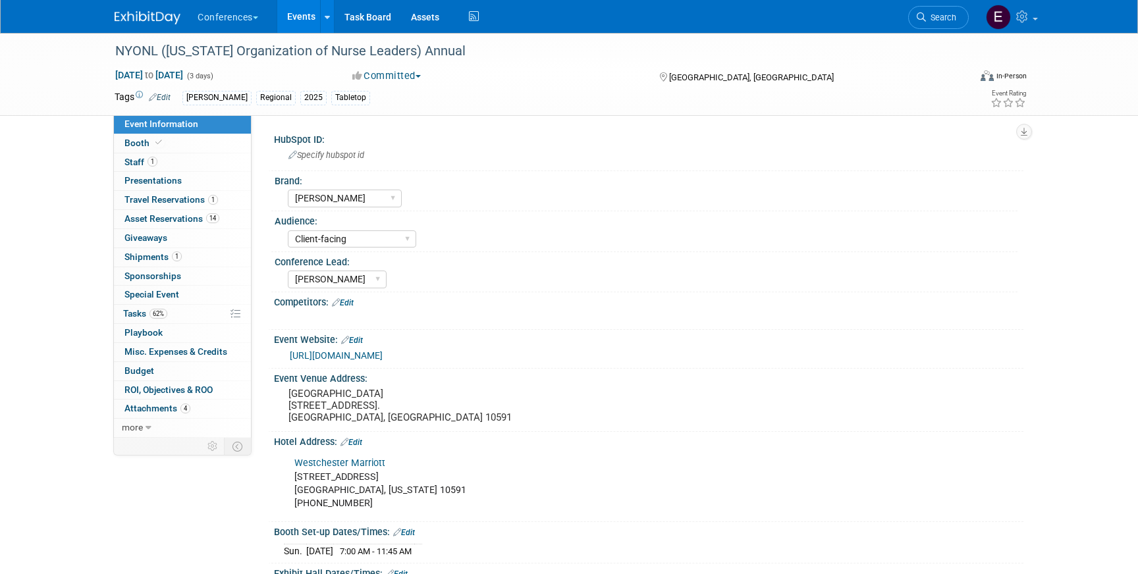
select select "[PERSON_NAME]"
select select "Client-facing"
select select "[PERSON_NAME]"
click at [157, 199] on span "Travel Reservations 1" at bounding box center [171, 199] width 94 height 11
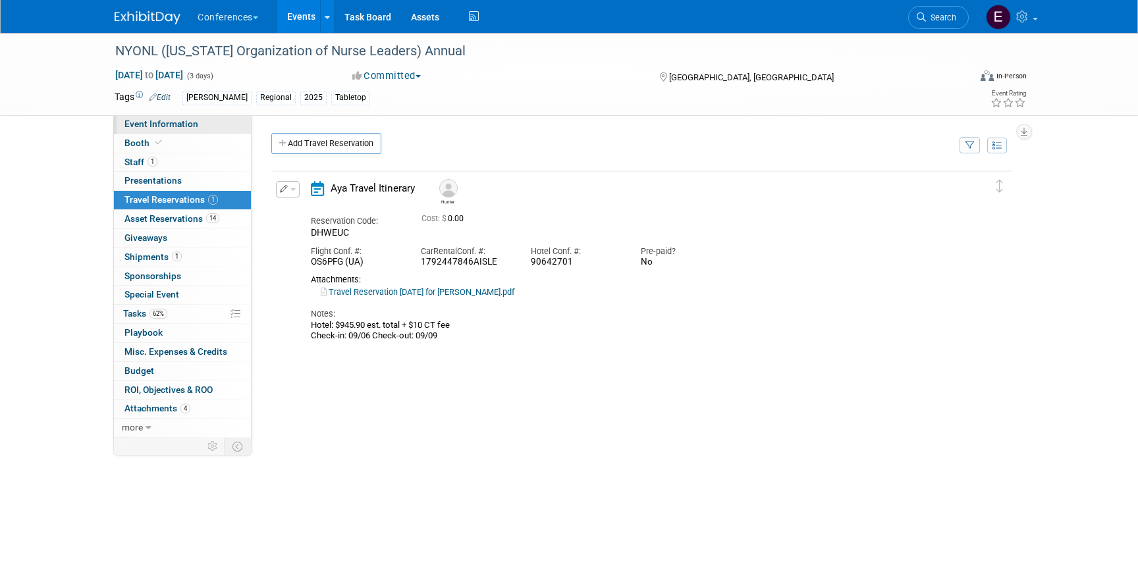
click at [158, 117] on link "Event Information" at bounding box center [182, 124] width 137 height 18
select select "[PERSON_NAME]"
select select "Client-facing"
select select "[PERSON_NAME]"
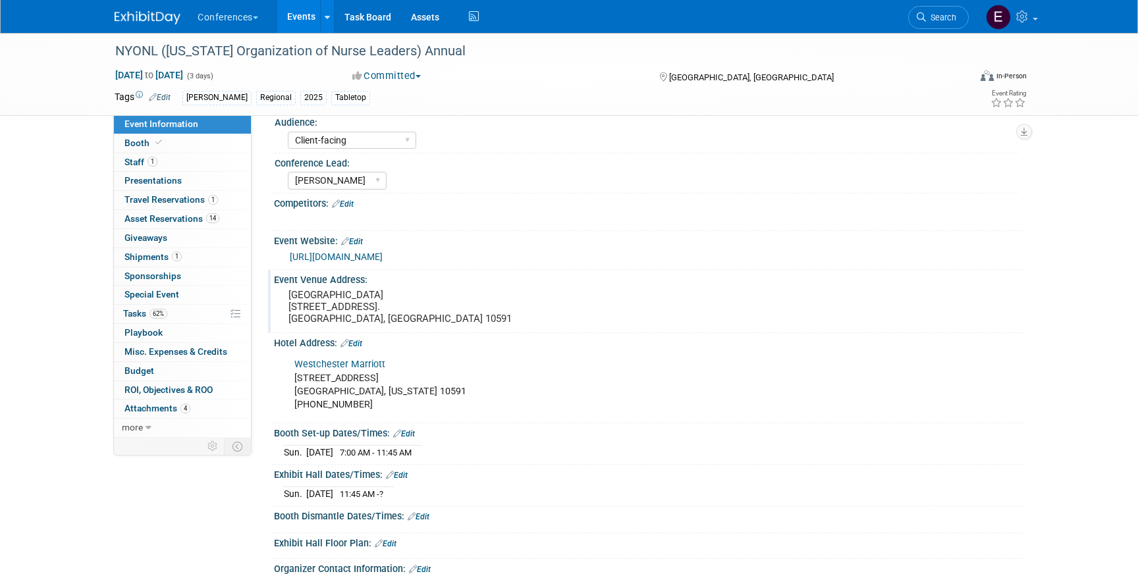
scroll to position [104, 0]
